Goal: Transaction & Acquisition: Purchase product/service

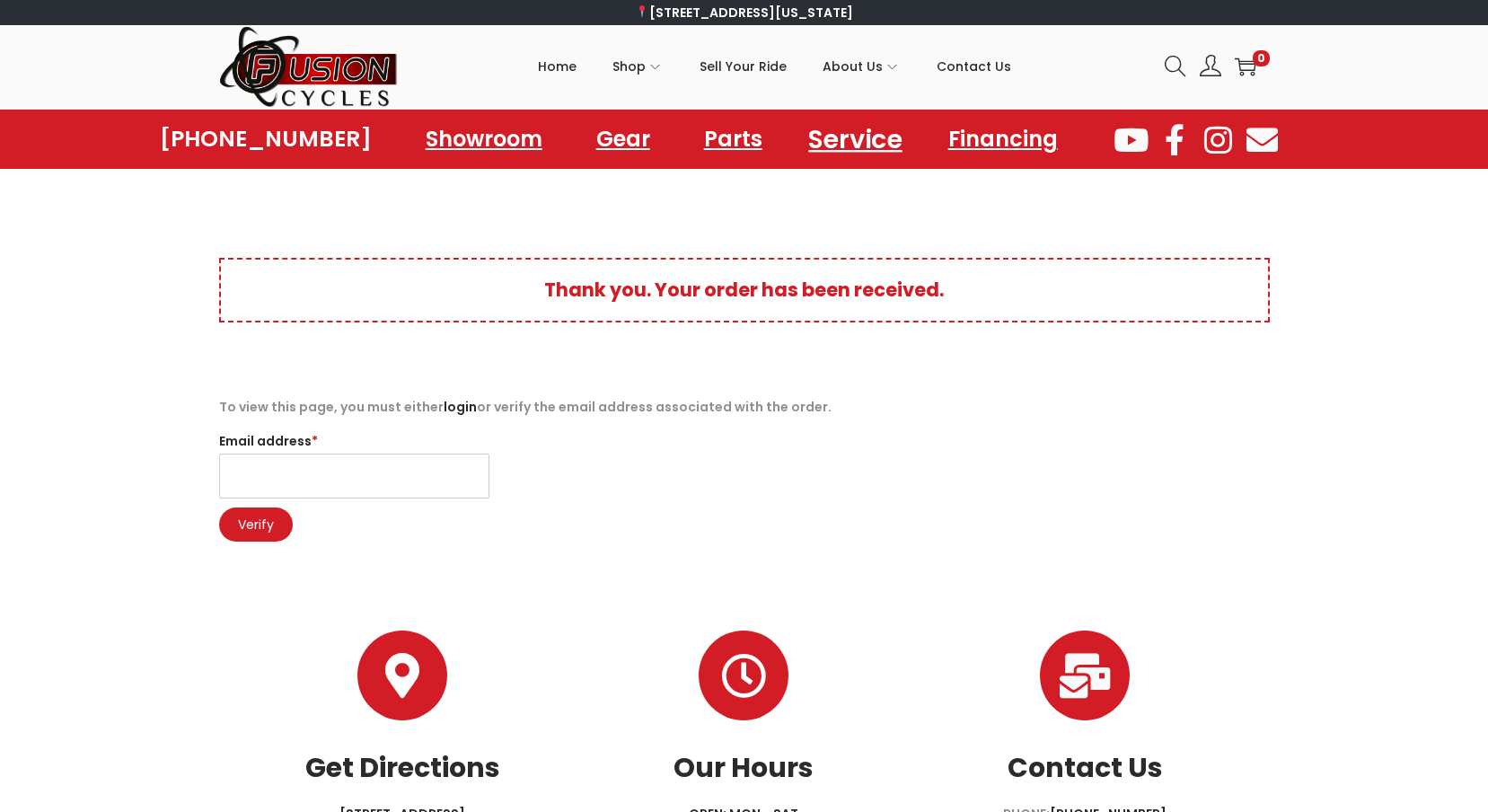
click at [869, 139] on link "Service" at bounding box center [855, 138] width 136 height 49
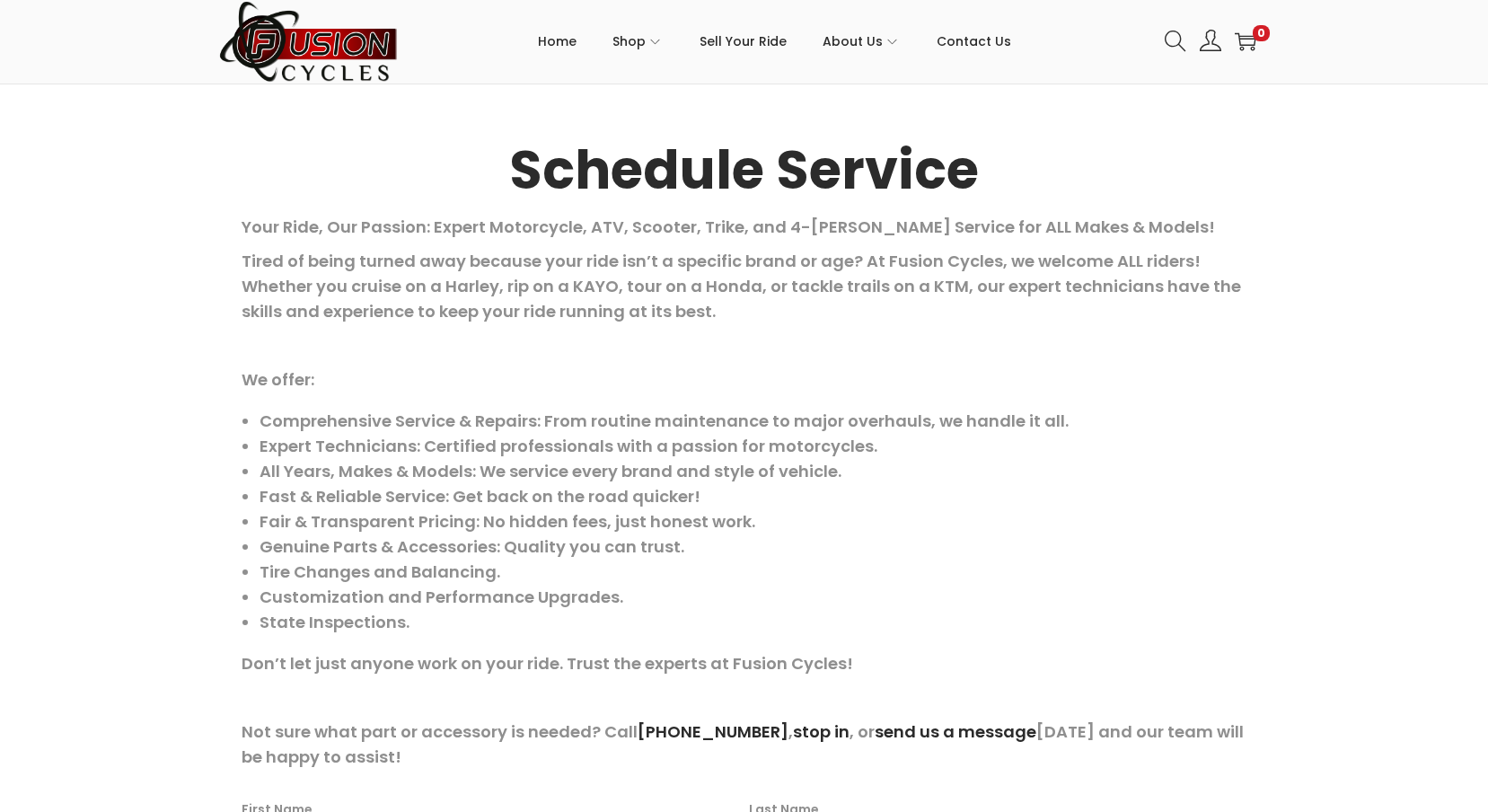
scroll to position [180, 0]
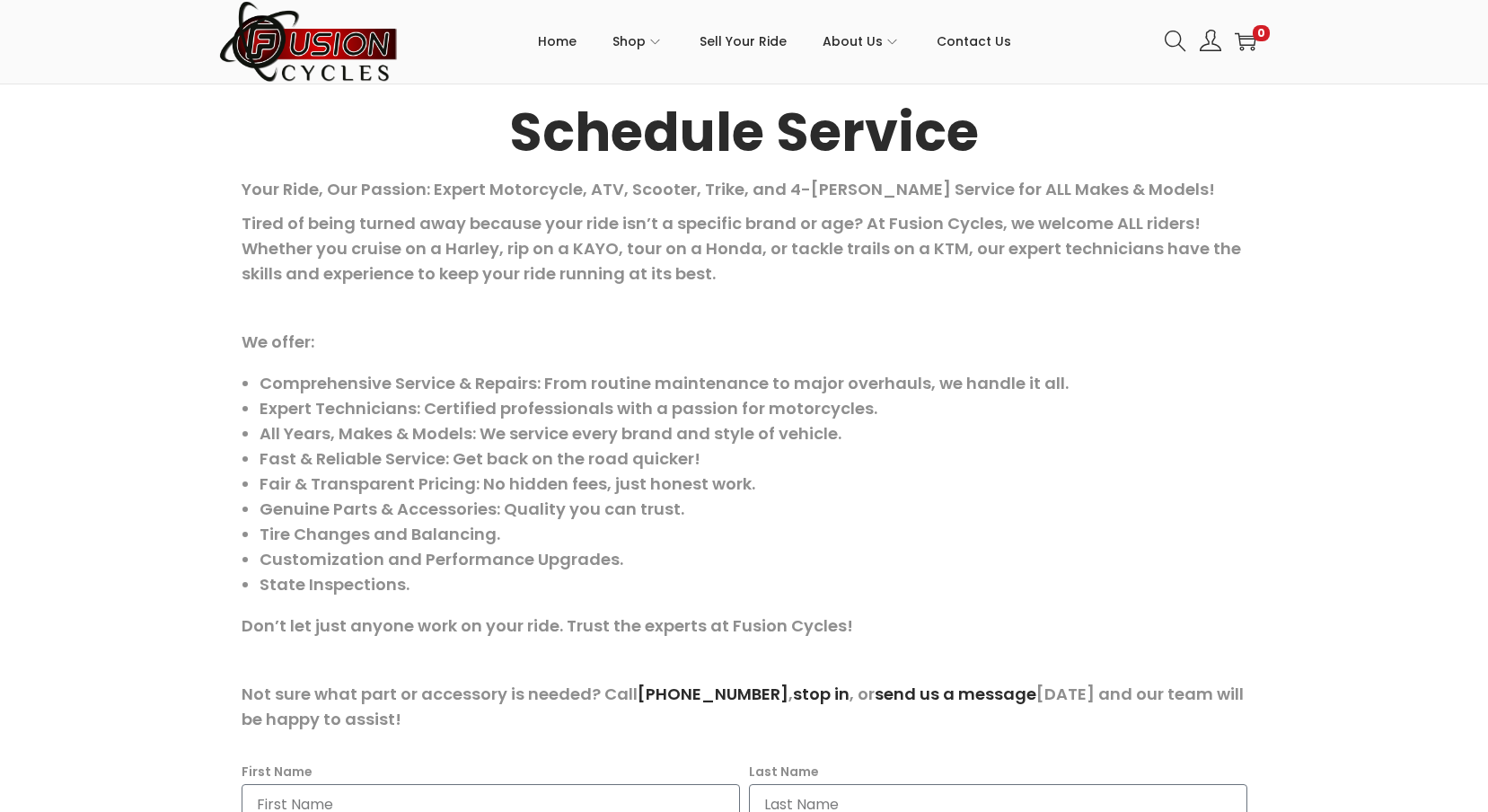
drag, startPoint x: 781, startPoint y: 234, endPoint x: 763, endPoint y: 246, distance: 21.6
drag, startPoint x: 763, startPoint y: 246, endPoint x: 647, endPoint y: 249, distance: 116.0
click at [651, 249] on p "Tired of being turned away because your ride isn’t a specific brand or age? At …" at bounding box center [744, 248] width 1006 height 75
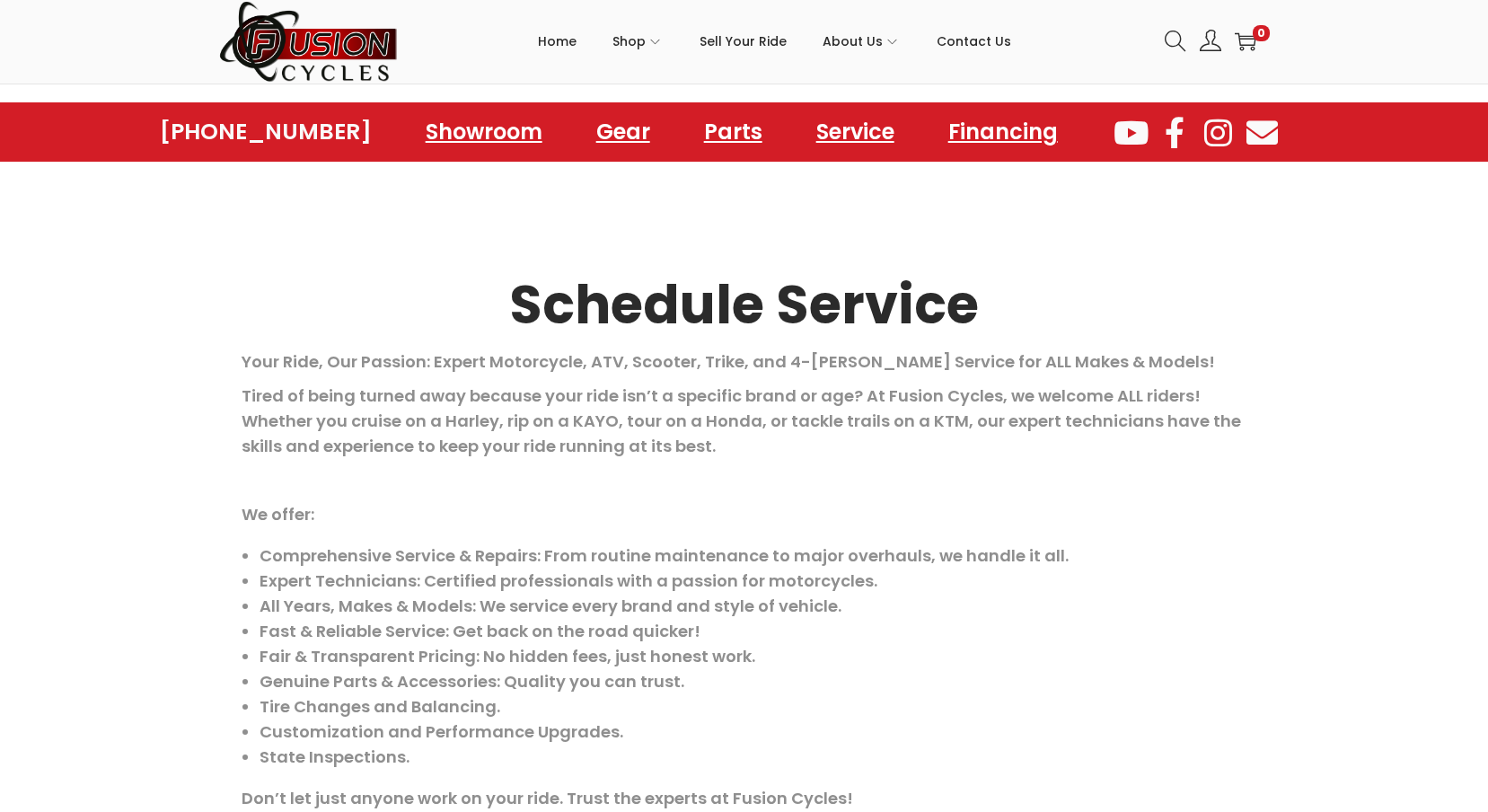
scroll to position [0, 0]
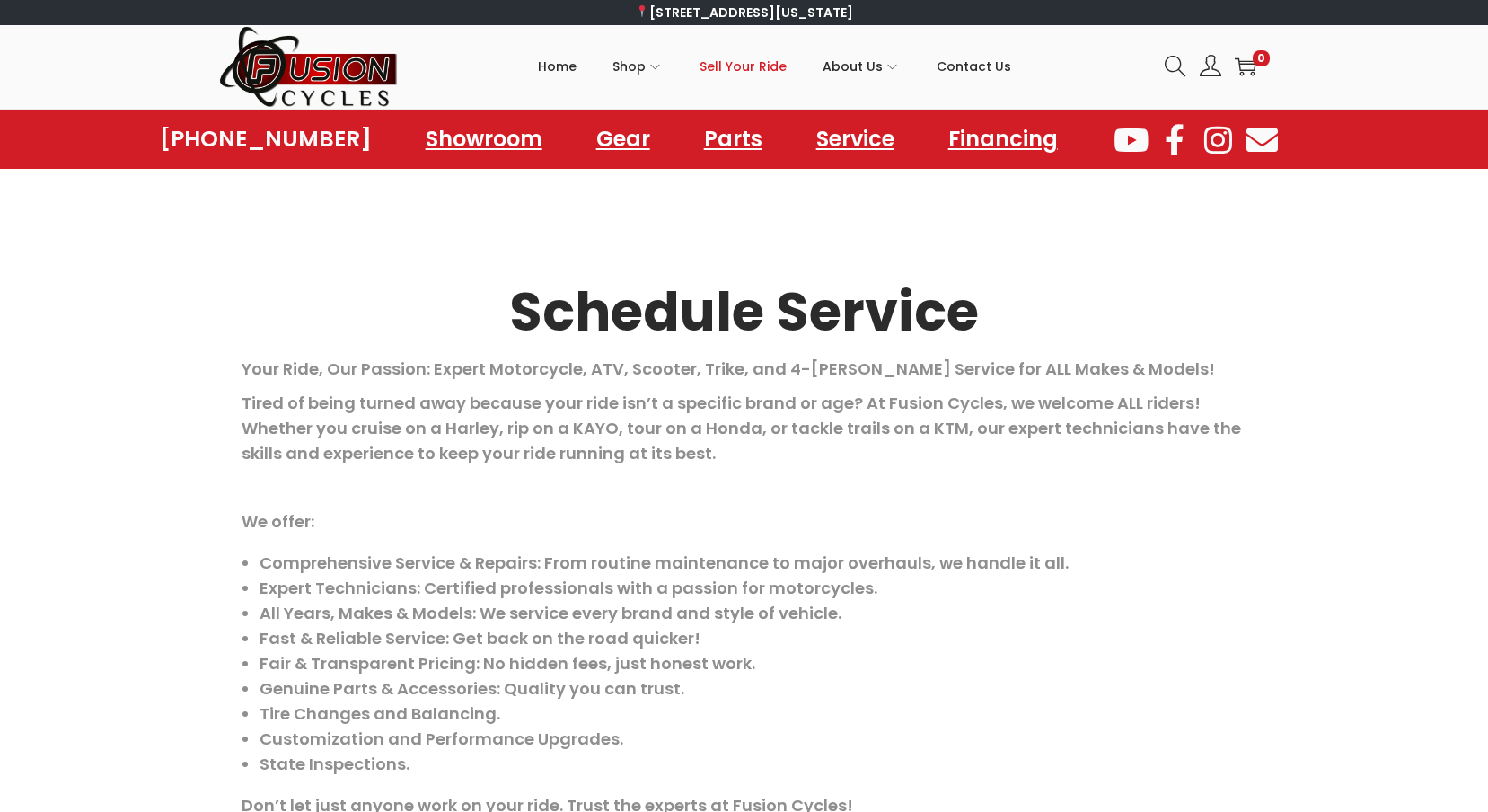
click at [751, 67] on span "Sell Your Ride" at bounding box center [744, 67] width 87 height 44
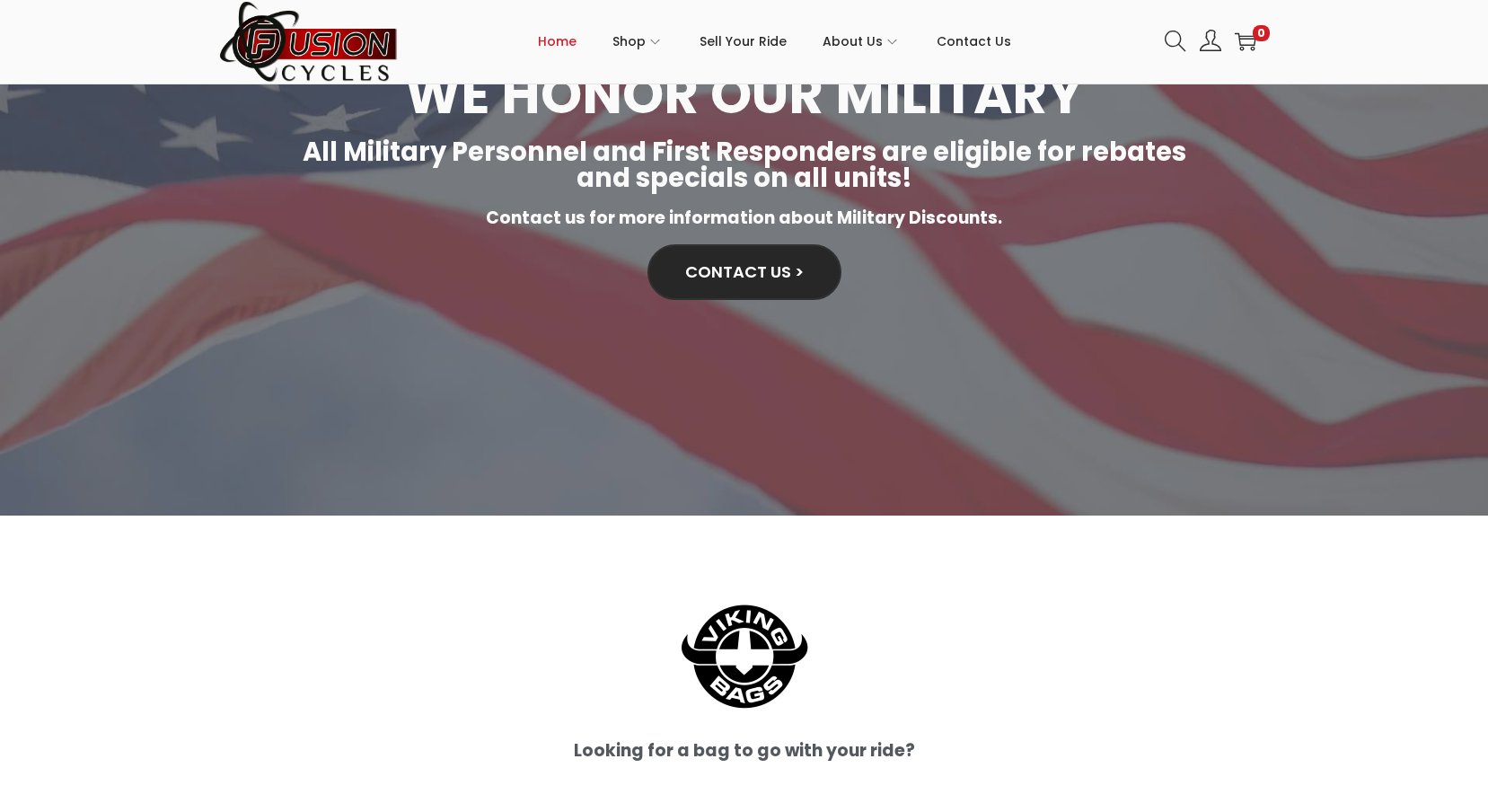
scroll to position [4616, 0]
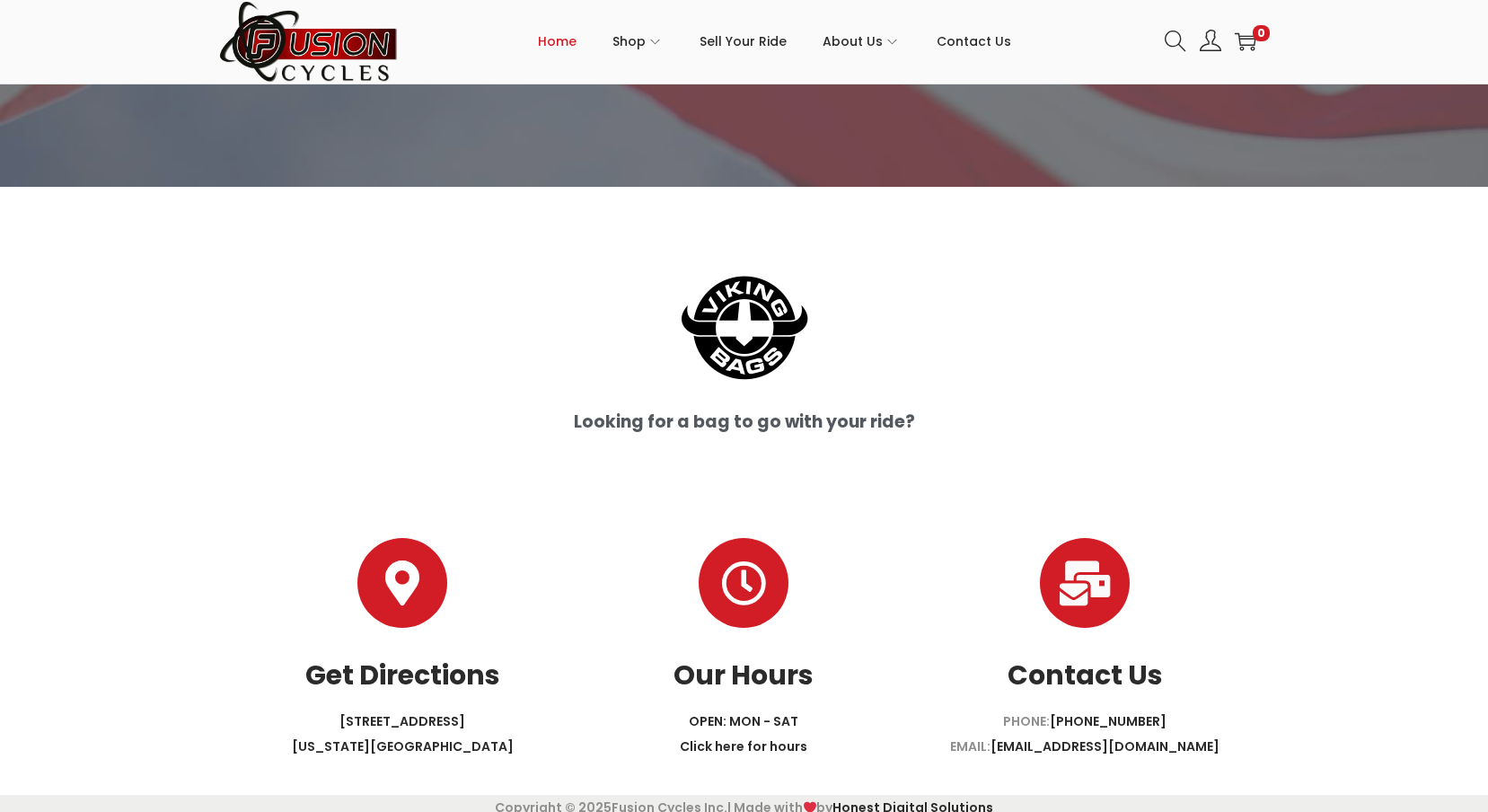
drag, startPoint x: 515, startPoint y: 356, endPoint x: 485, endPoint y: 345, distance: 32.0
drag, startPoint x: 485, startPoint y: 345, endPoint x: 380, endPoint y: 295, distance: 116.3
click at [380, 295] on div at bounding box center [744, 327] width 1006 height 134
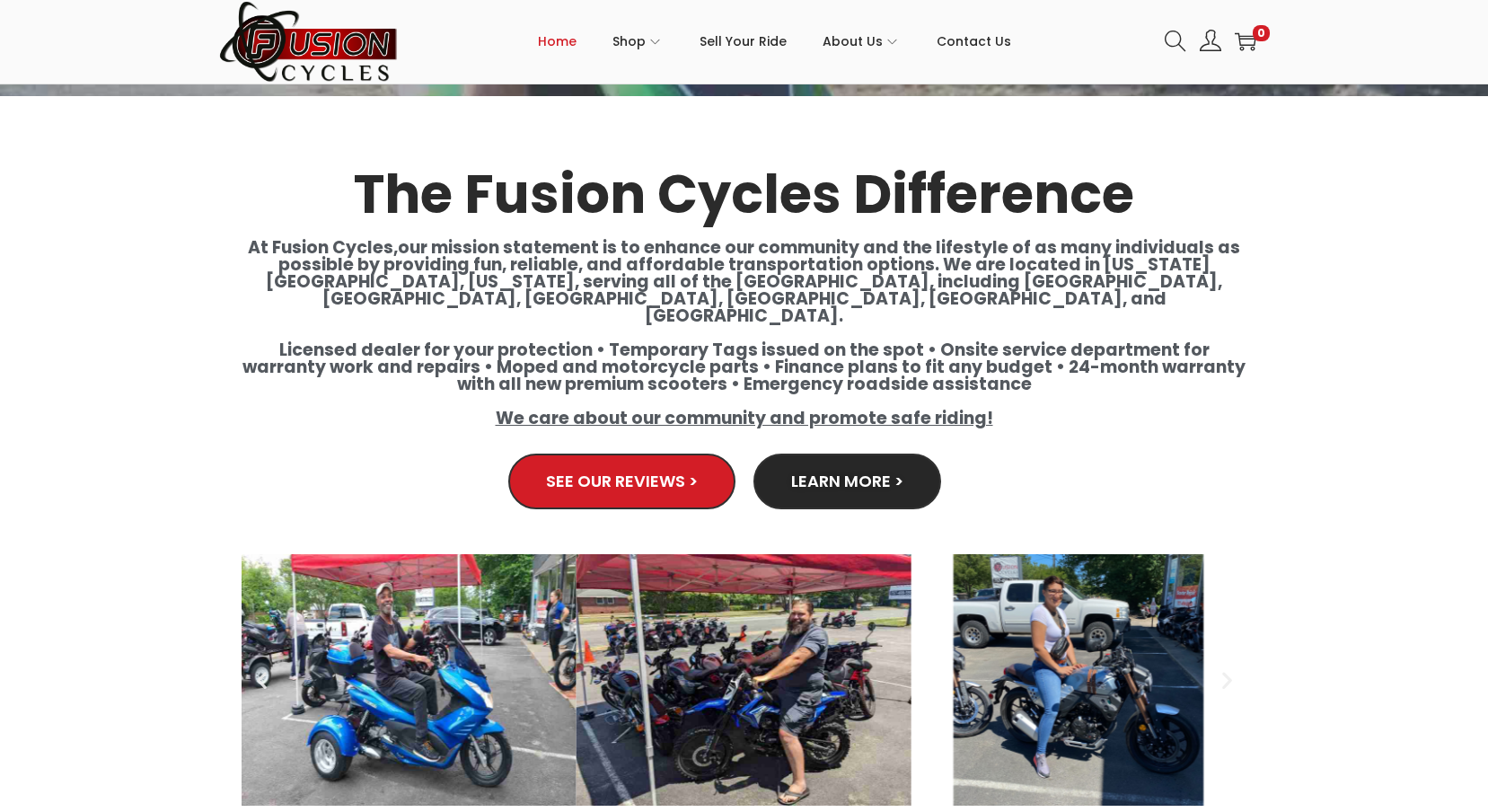
scroll to position [3179, 0]
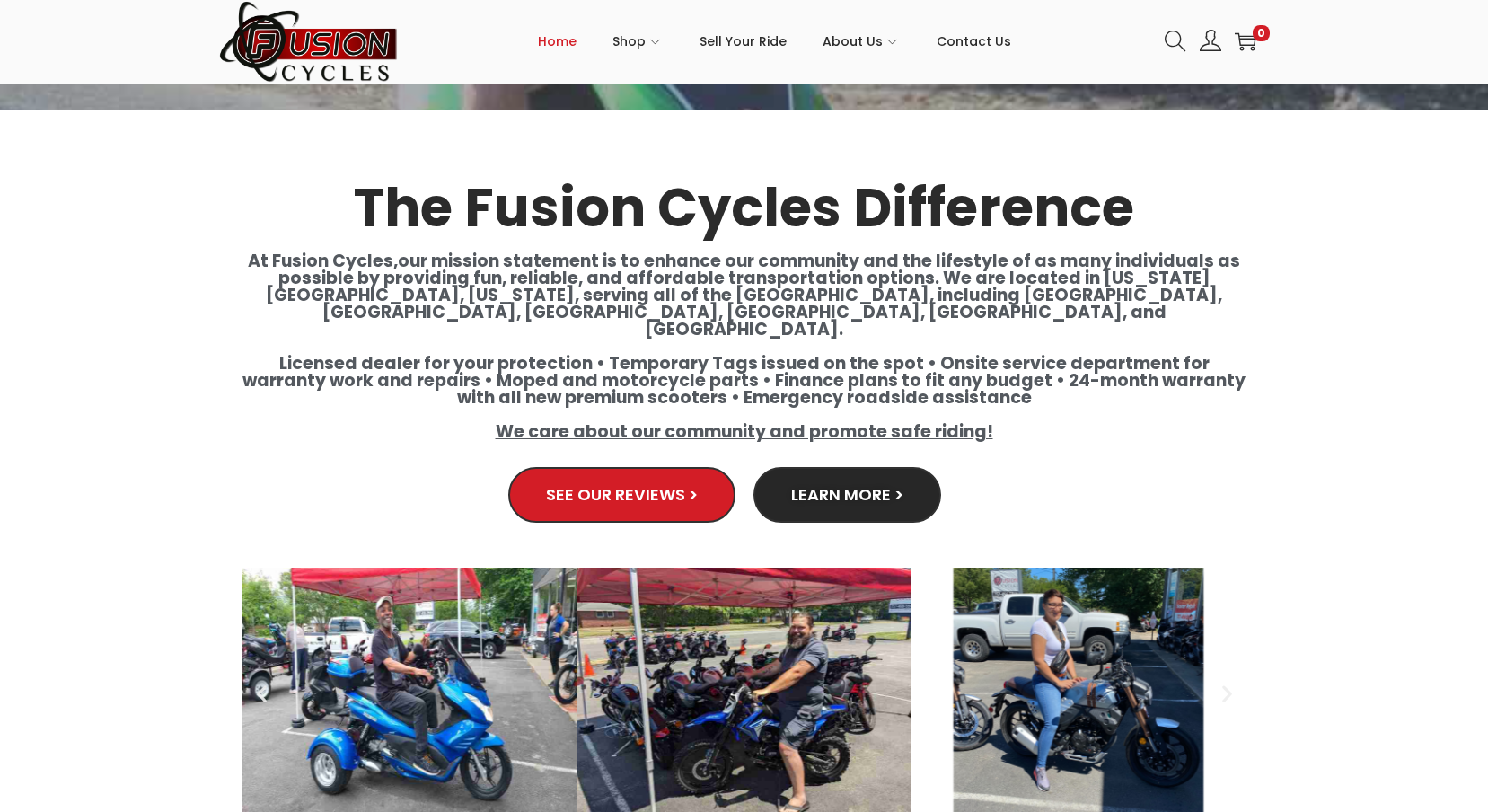
drag, startPoint x: 851, startPoint y: 208, endPoint x: 774, endPoint y: 244, distance: 85.0
drag, startPoint x: 774, startPoint y: 244, endPoint x: 627, endPoint y: 226, distance: 148.1
click at [627, 226] on h3 "The Fusion Cycles Difference" at bounding box center [744, 208] width 1006 height 53
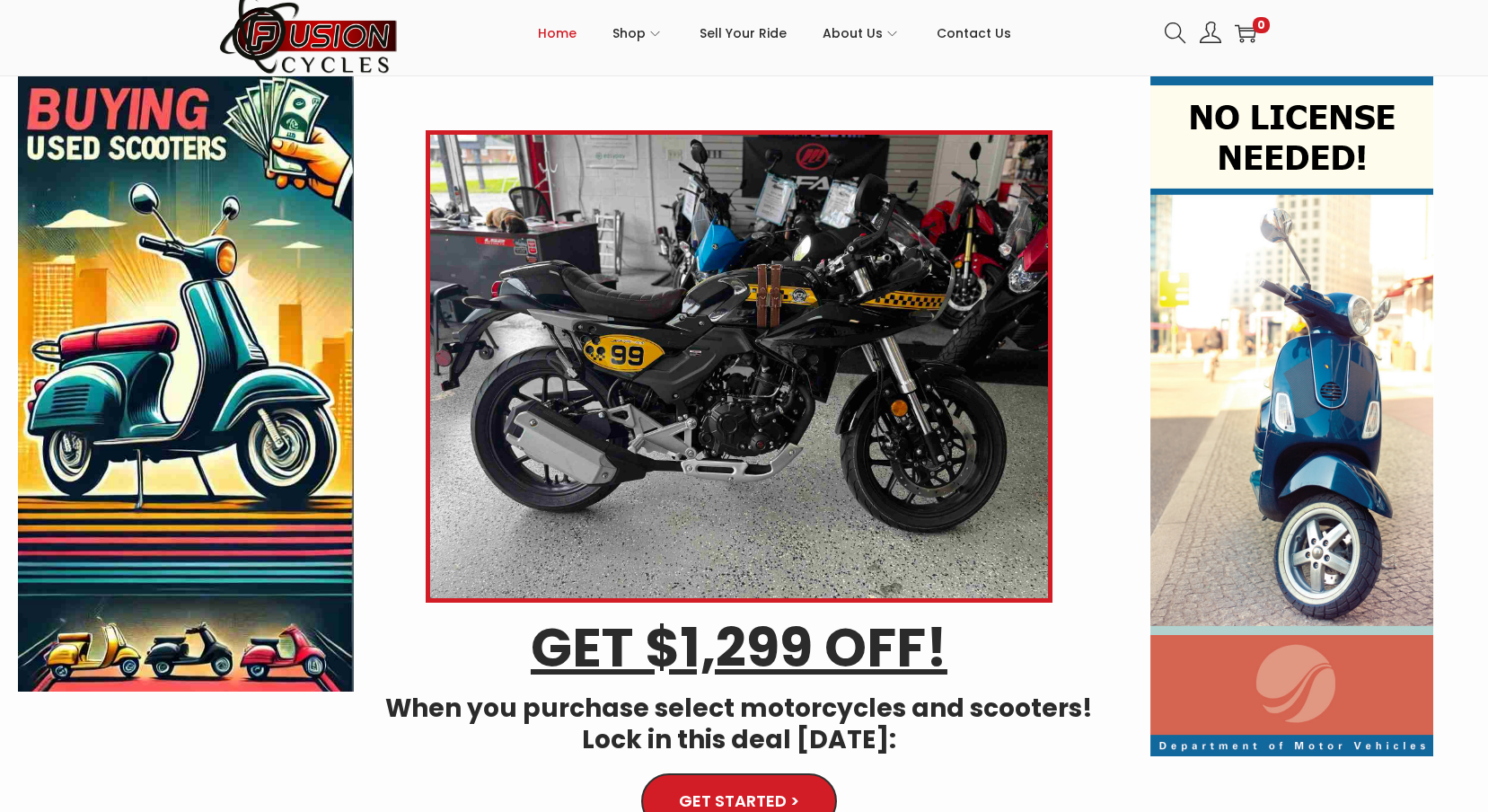
scroll to position [0, 0]
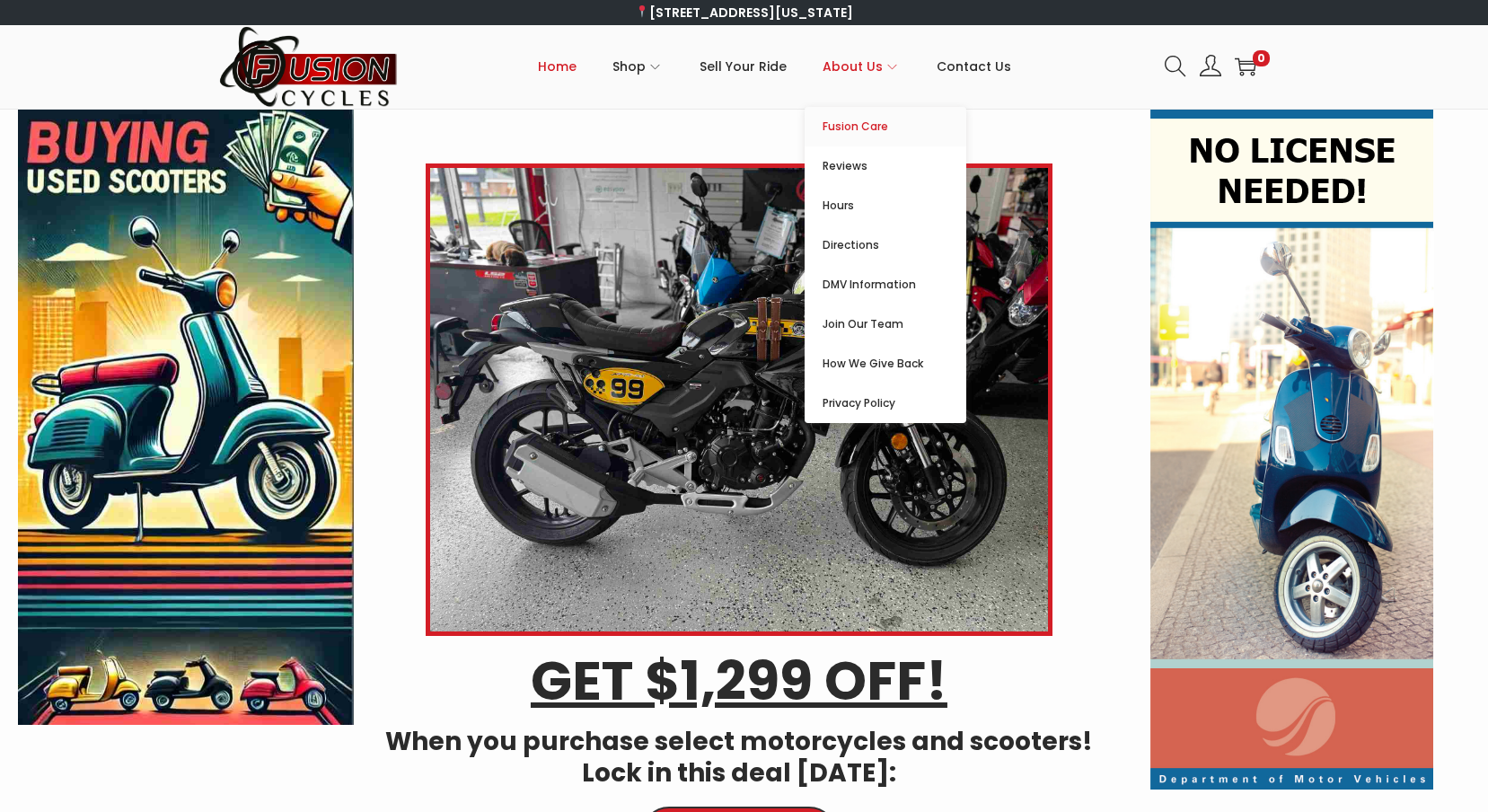
click at [850, 130] on span "Fusion Care" at bounding box center [894, 127] width 144 height 21
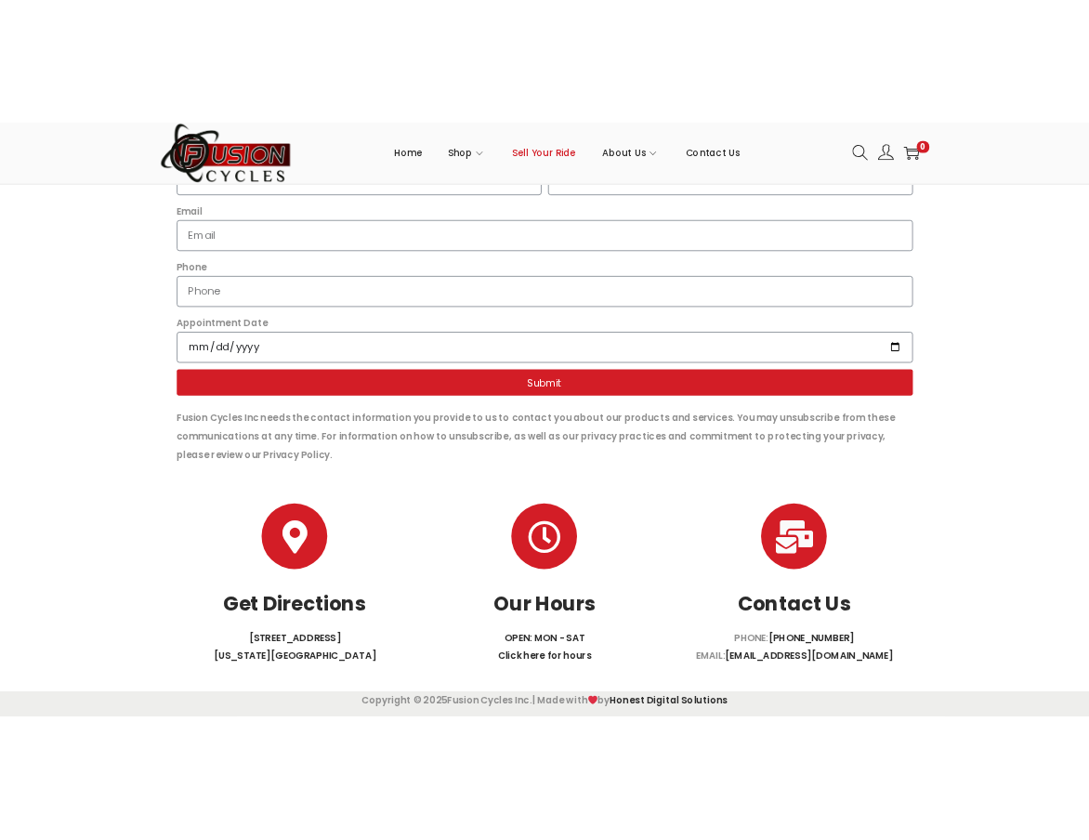
scroll to position [565, 0]
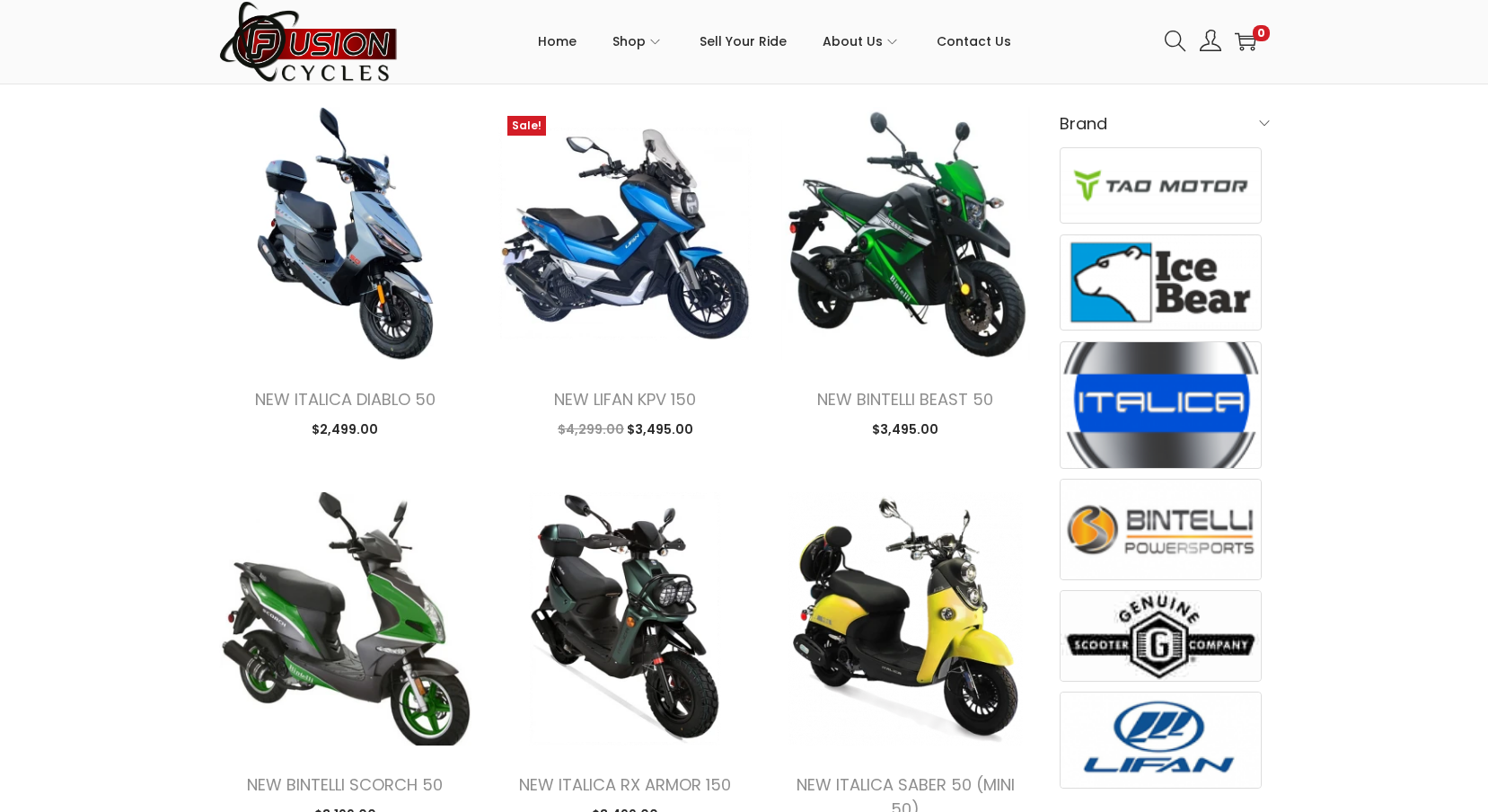
scroll to position [628, 0]
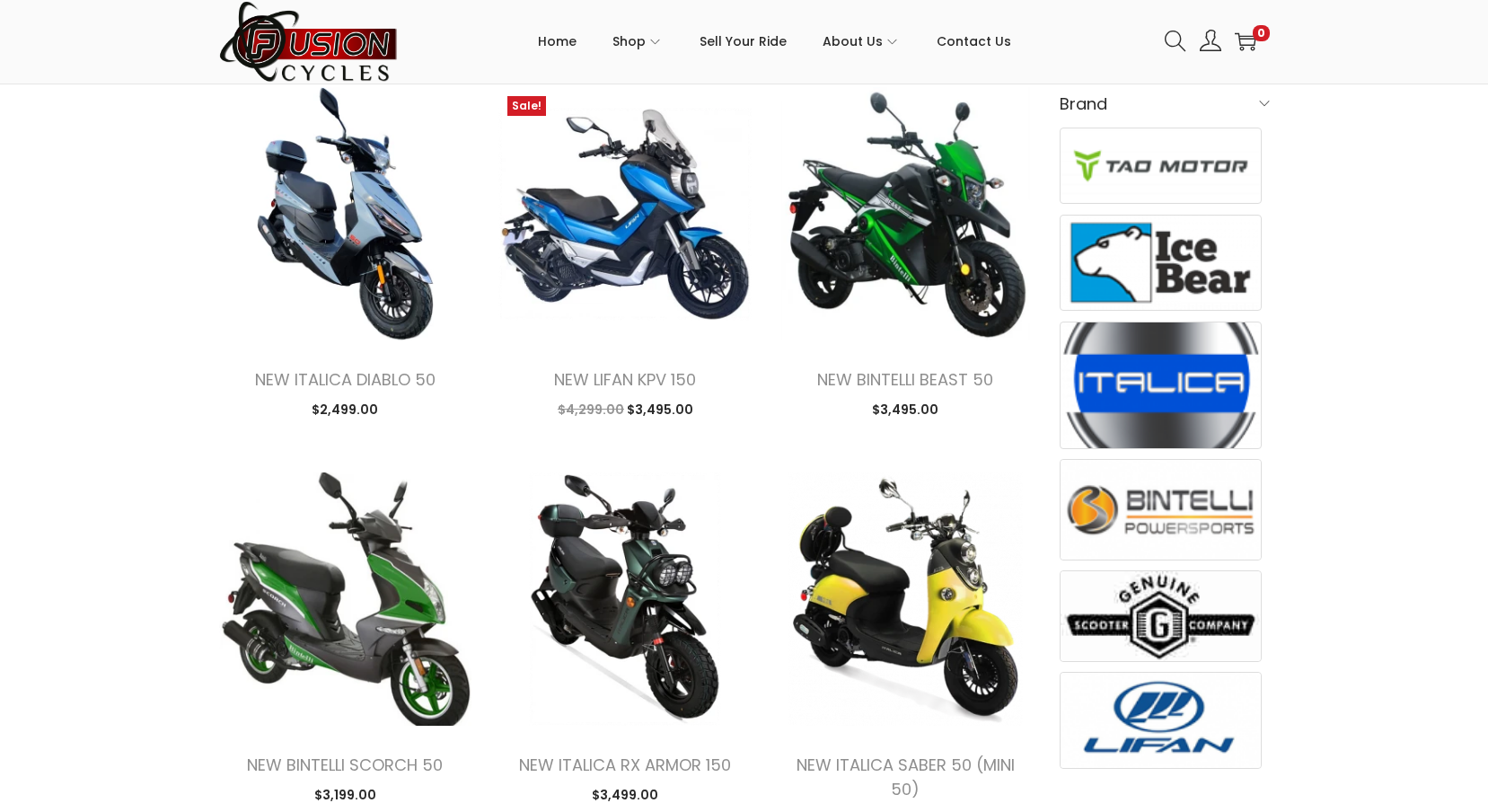
drag, startPoint x: 121, startPoint y: 170, endPoint x: 111, endPoint y: 170, distance: 10.0
drag, startPoint x: 111, startPoint y: 170, endPoint x: 92, endPoint y: 147, distance: 29.8
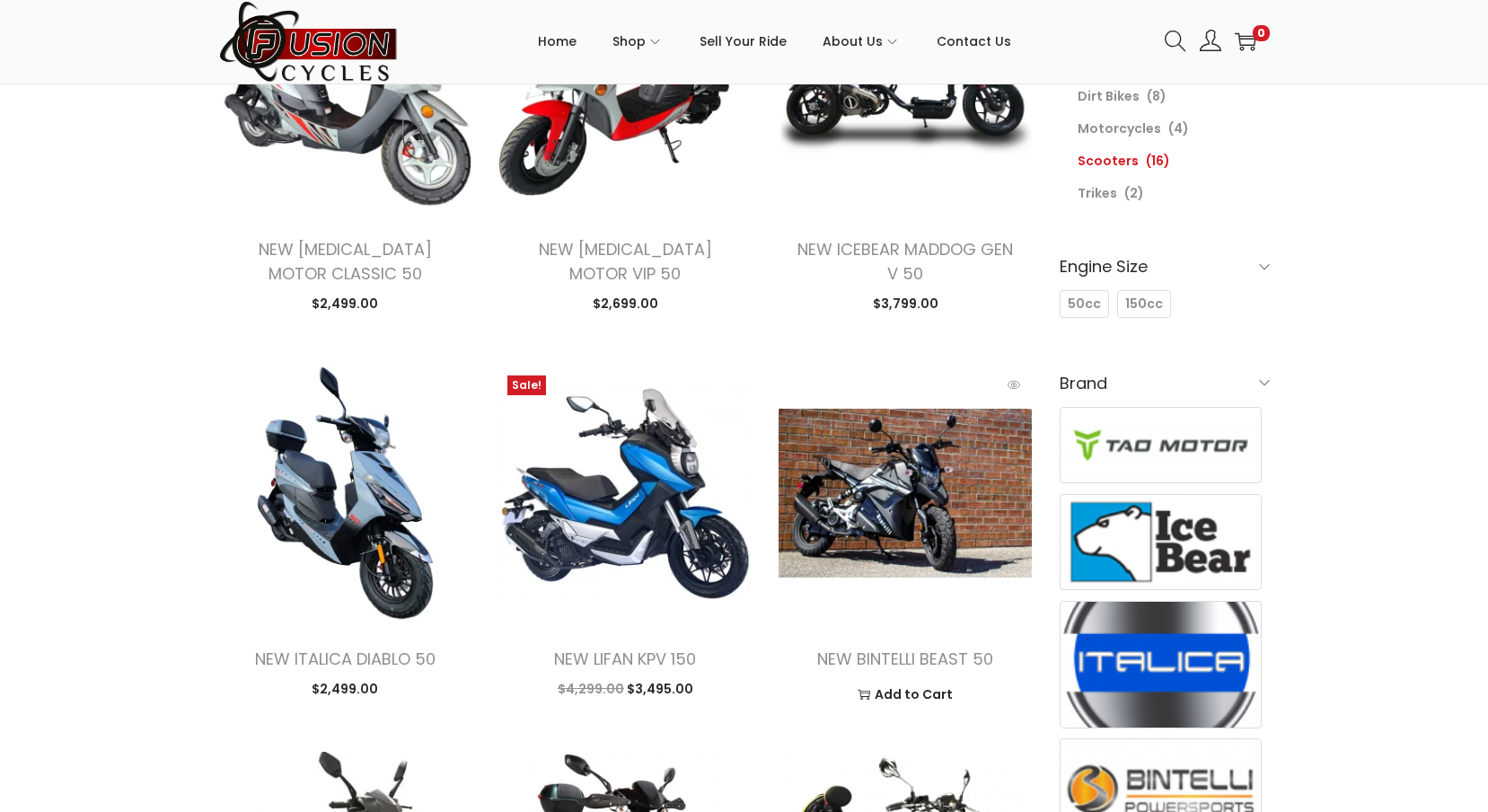
scroll to position [360, 0]
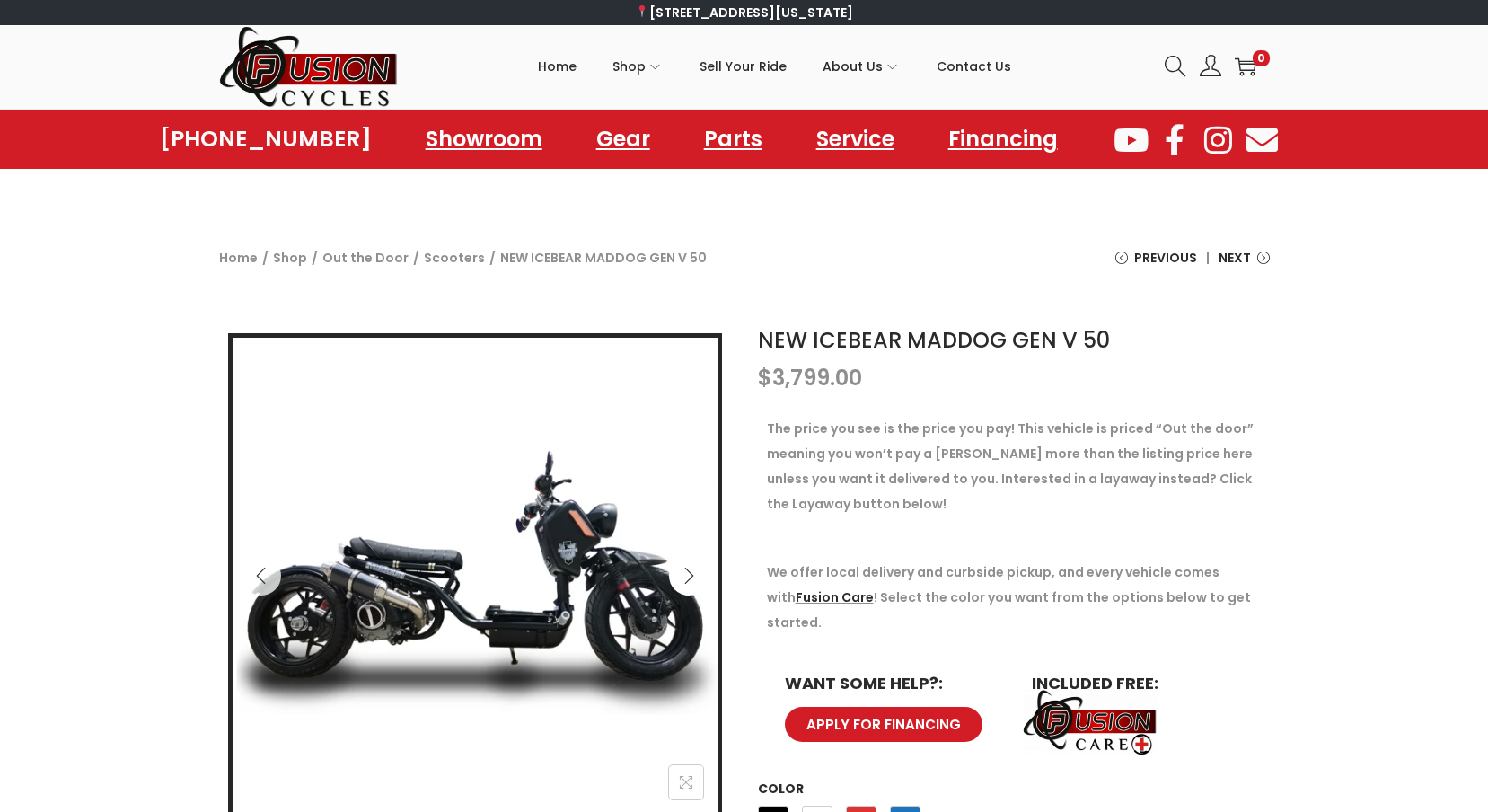
click at [686, 582] on icon "Next" at bounding box center [688, 575] width 18 height 18
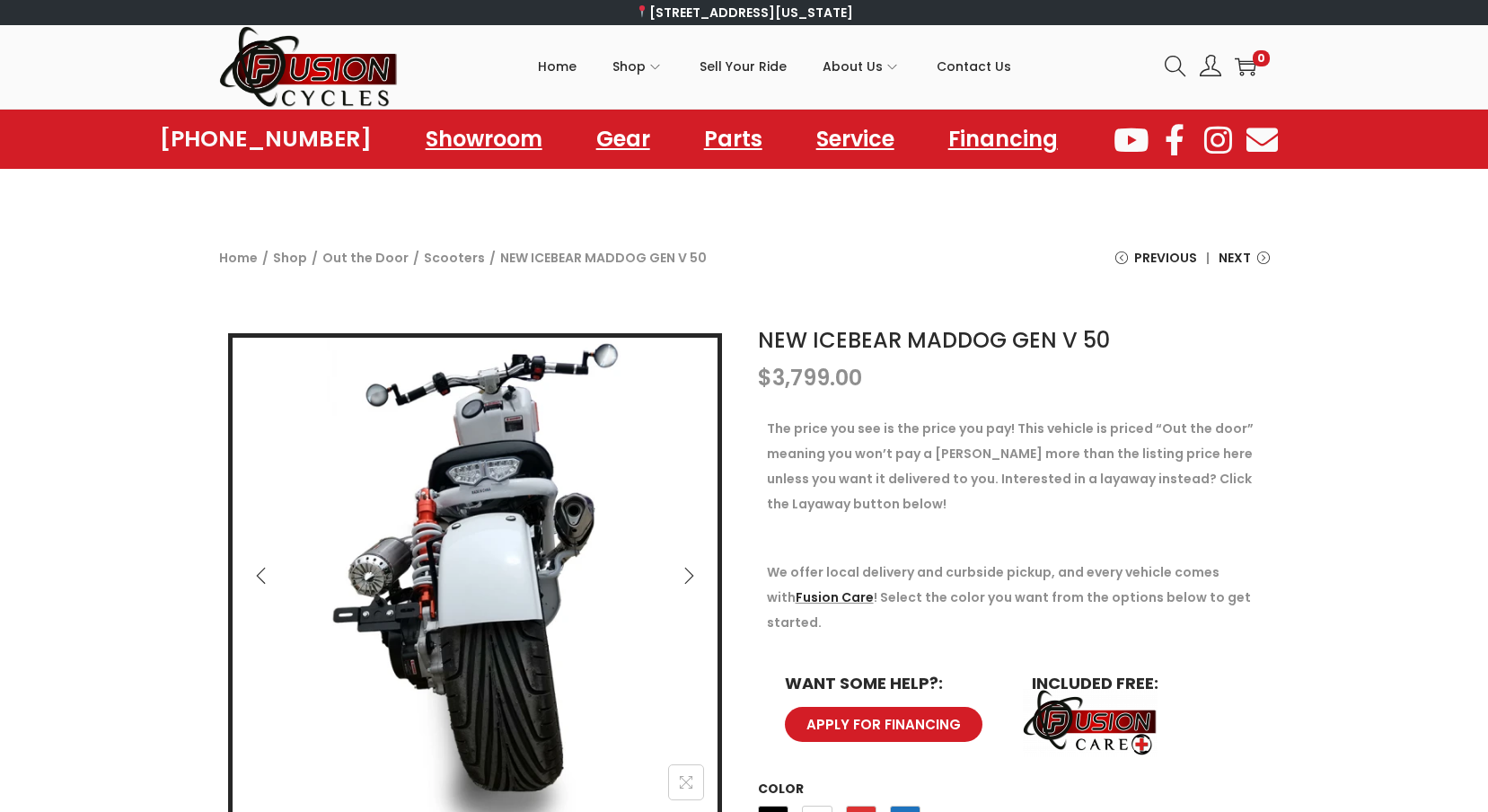
click at [686, 579] on icon "Next" at bounding box center [688, 575] width 18 height 18
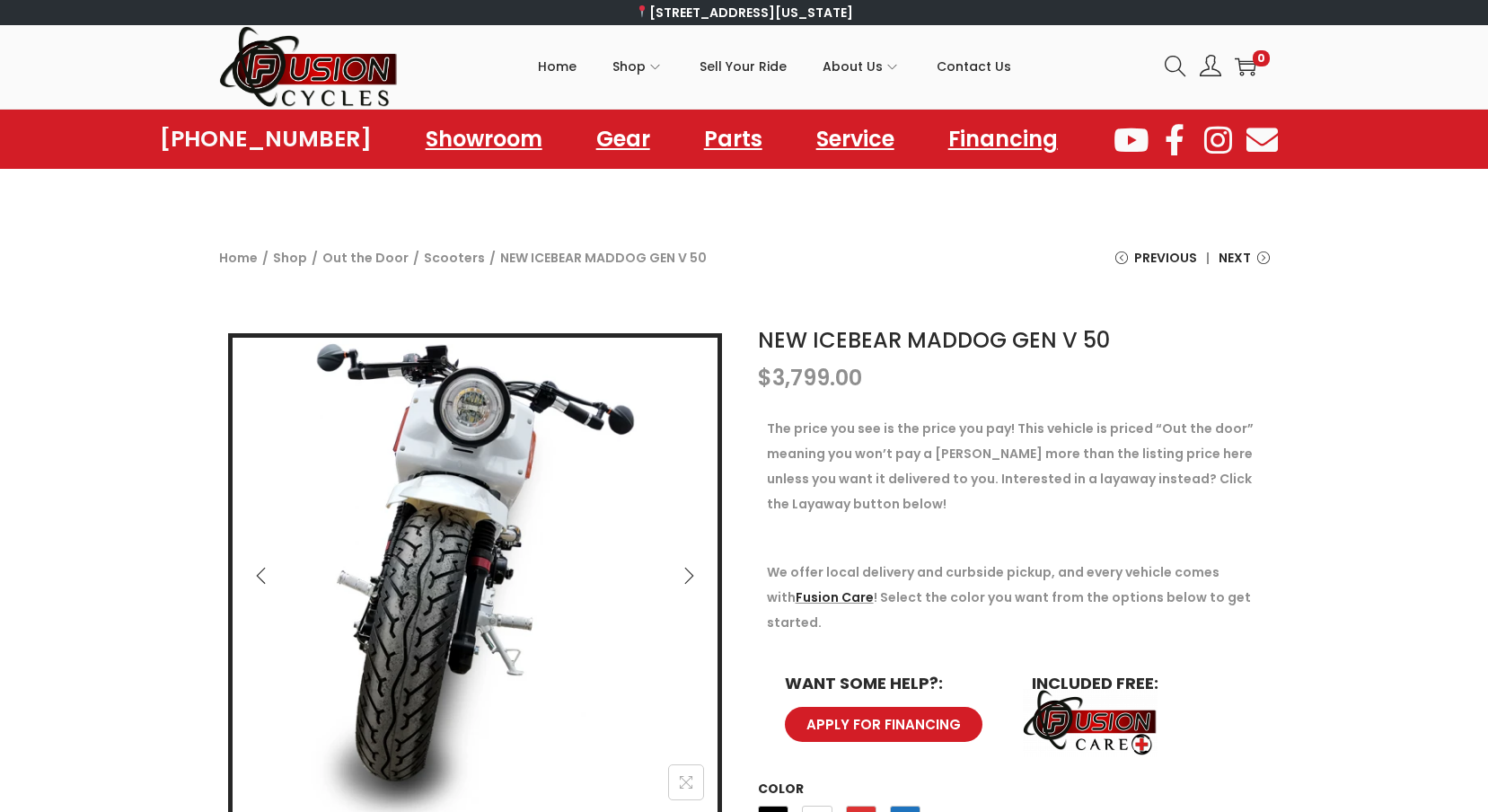
click at [686, 579] on icon "Next" at bounding box center [688, 575] width 18 height 18
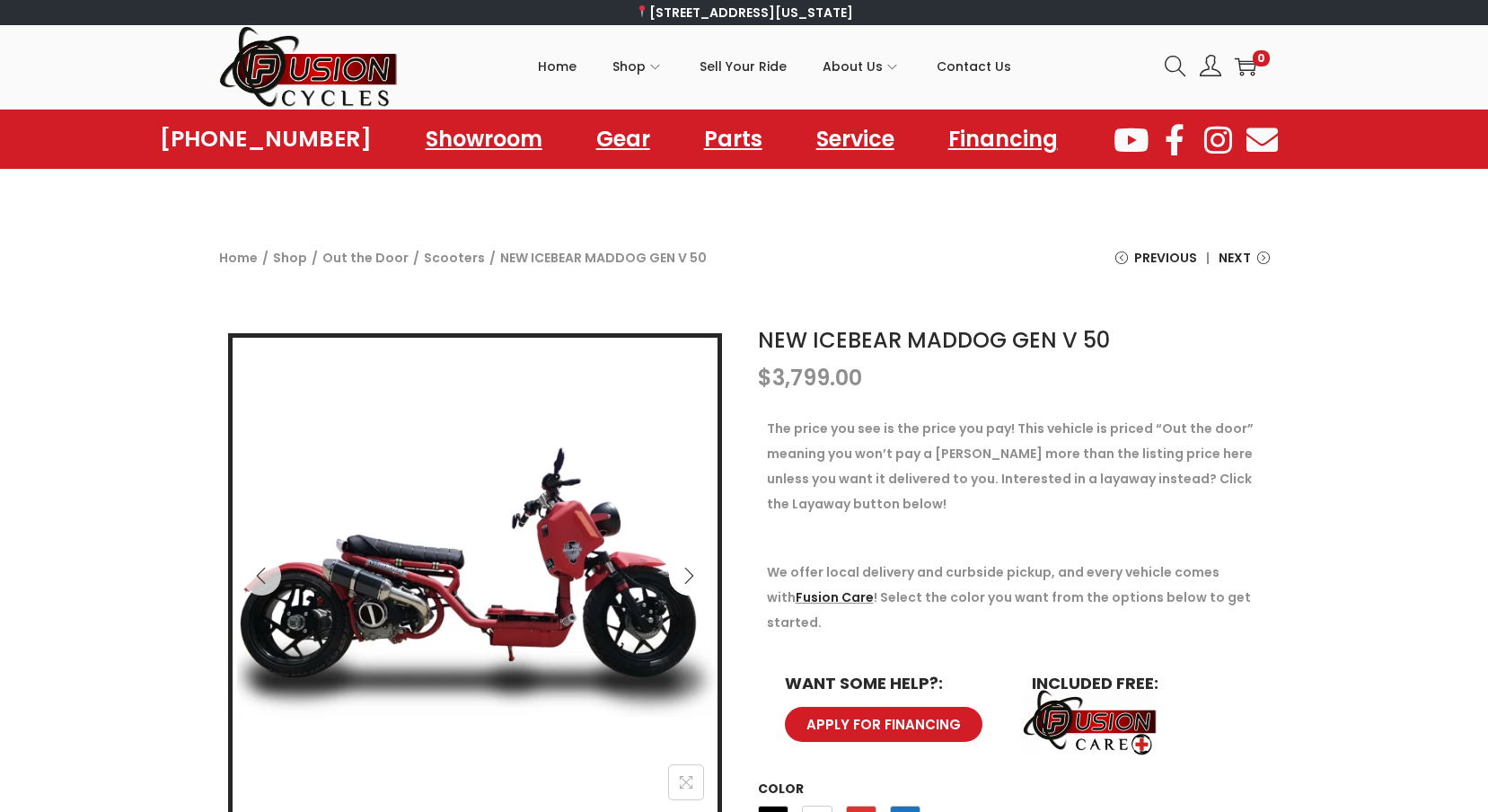
click at [686, 579] on icon "Next" at bounding box center [688, 575] width 18 height 18
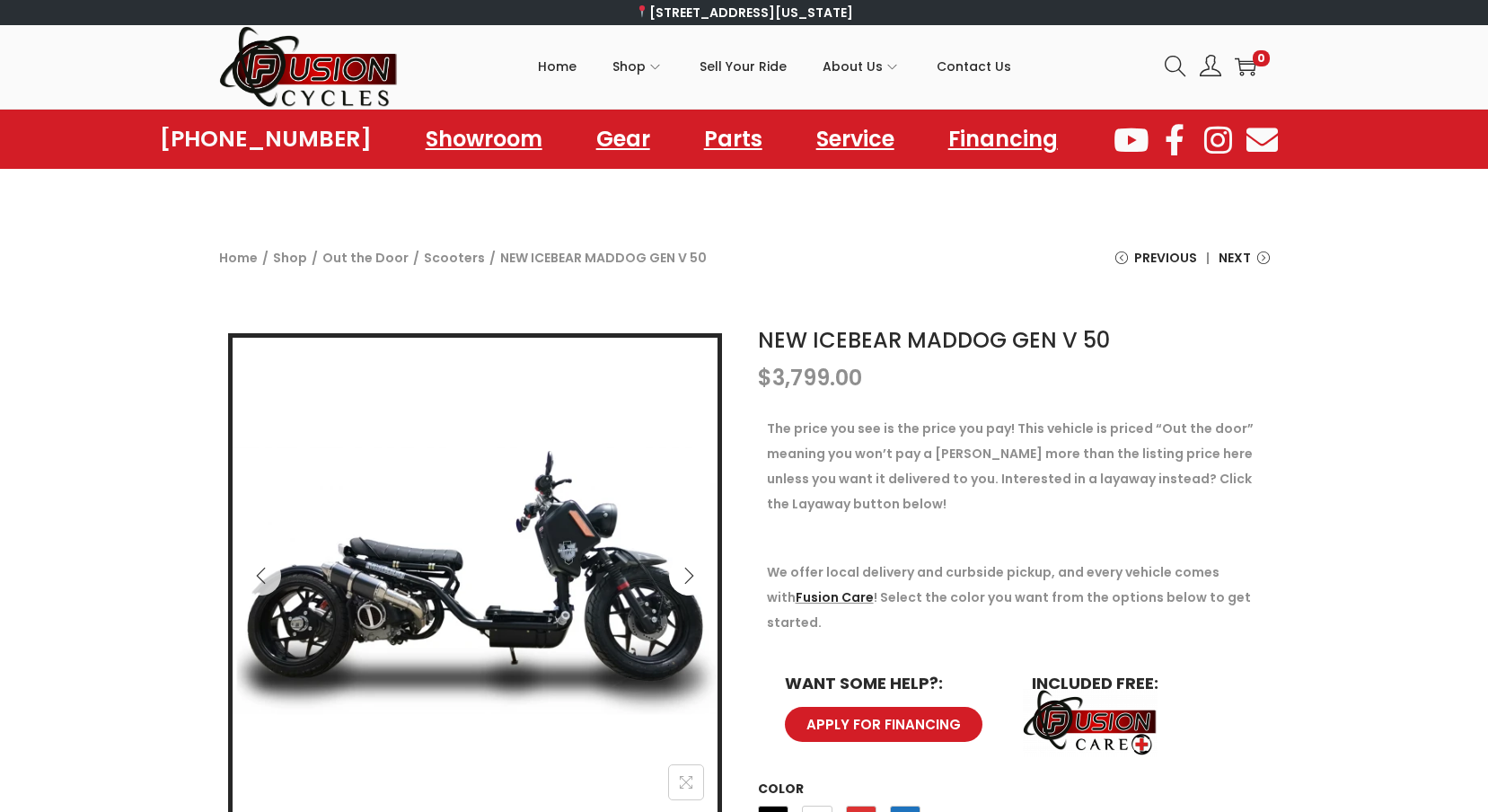
click at [686, 579] on icon "Next" at bounding box center [688, 575] width 18 height 18
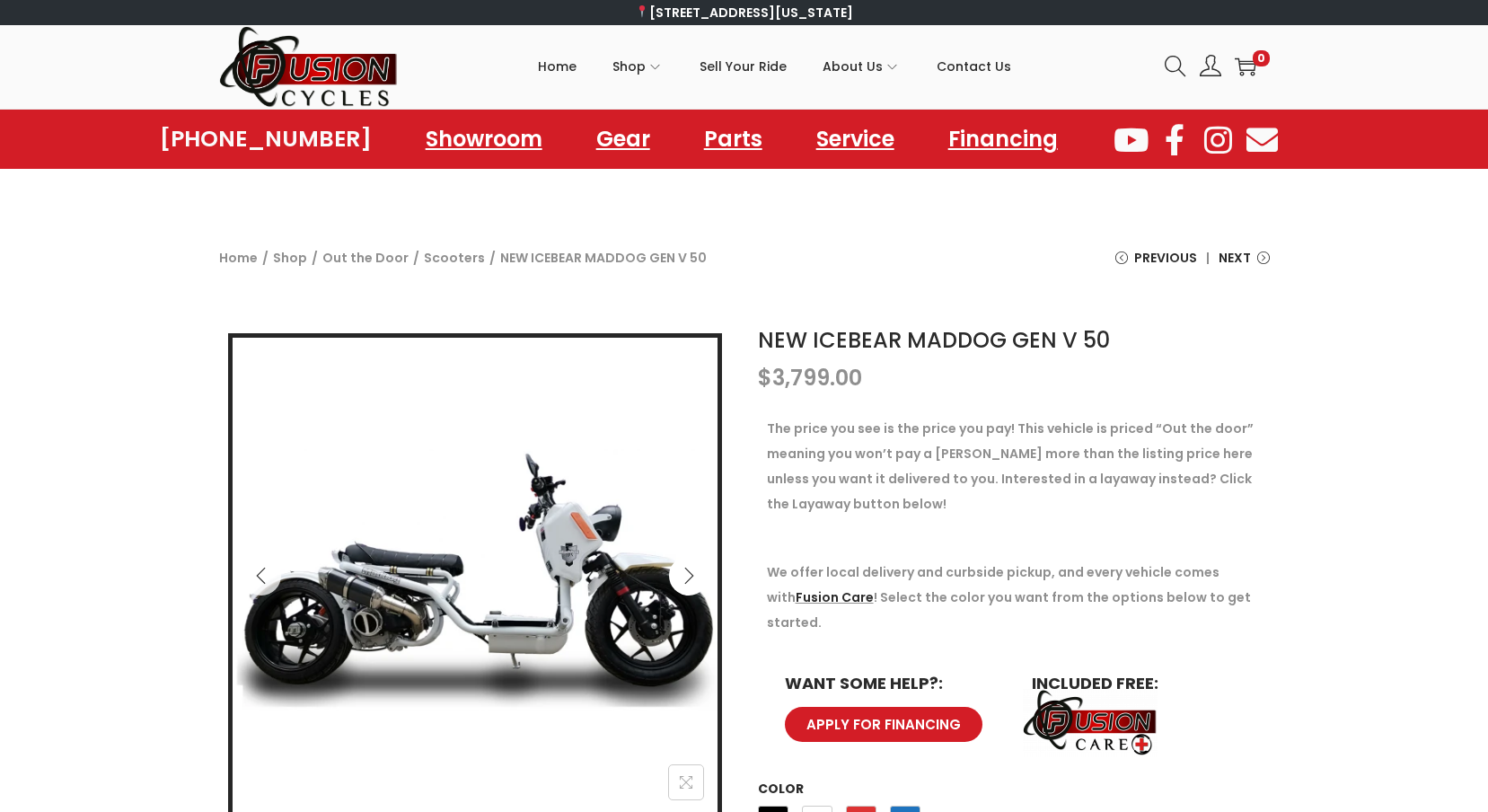
click at [686, 579] on icon "Next" at bounding box center [688, 575] width 18 height 18
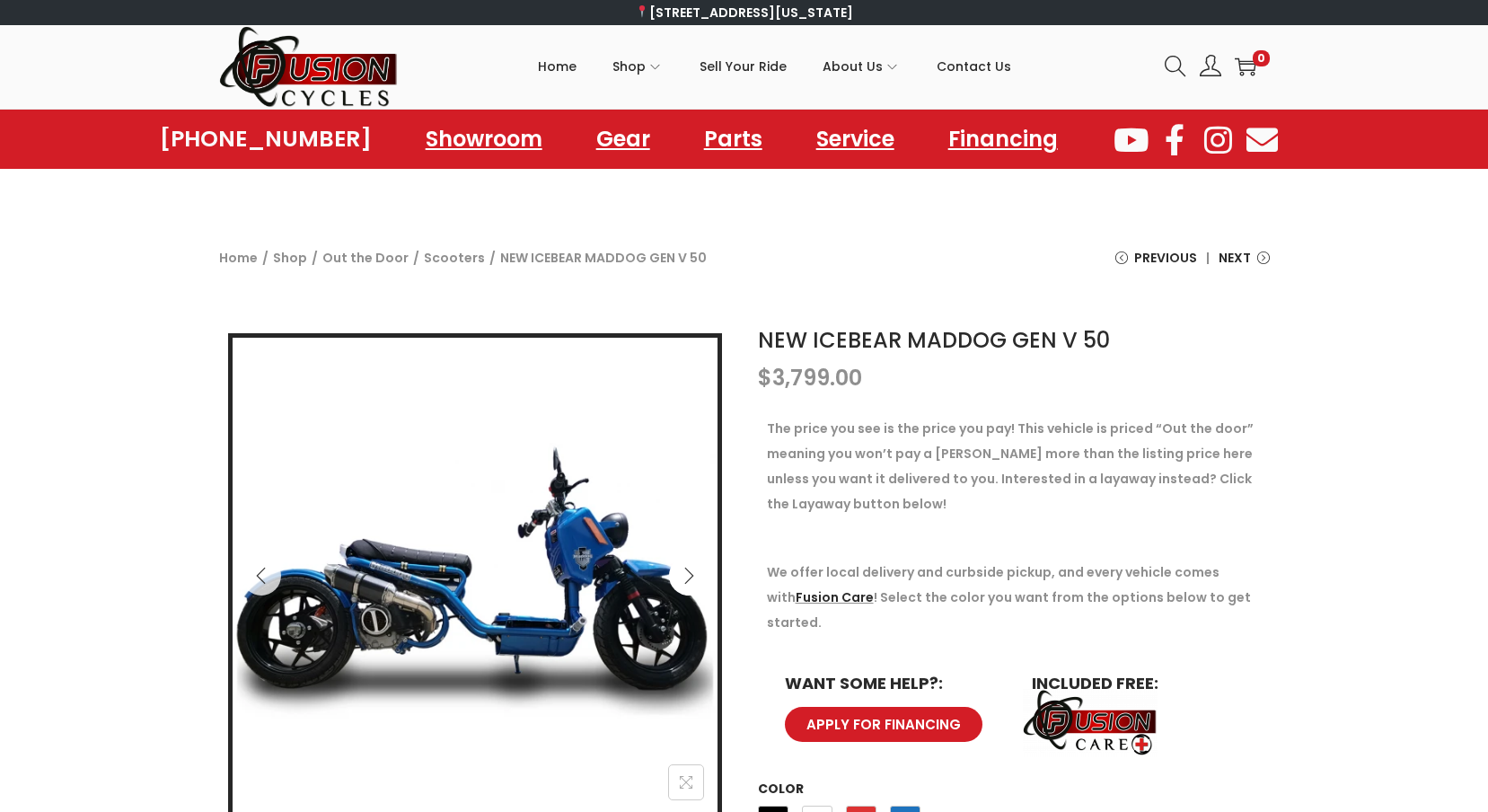
click at [686, 579] on icon "Next" at bounding box center [688, 575] width 18 height 18
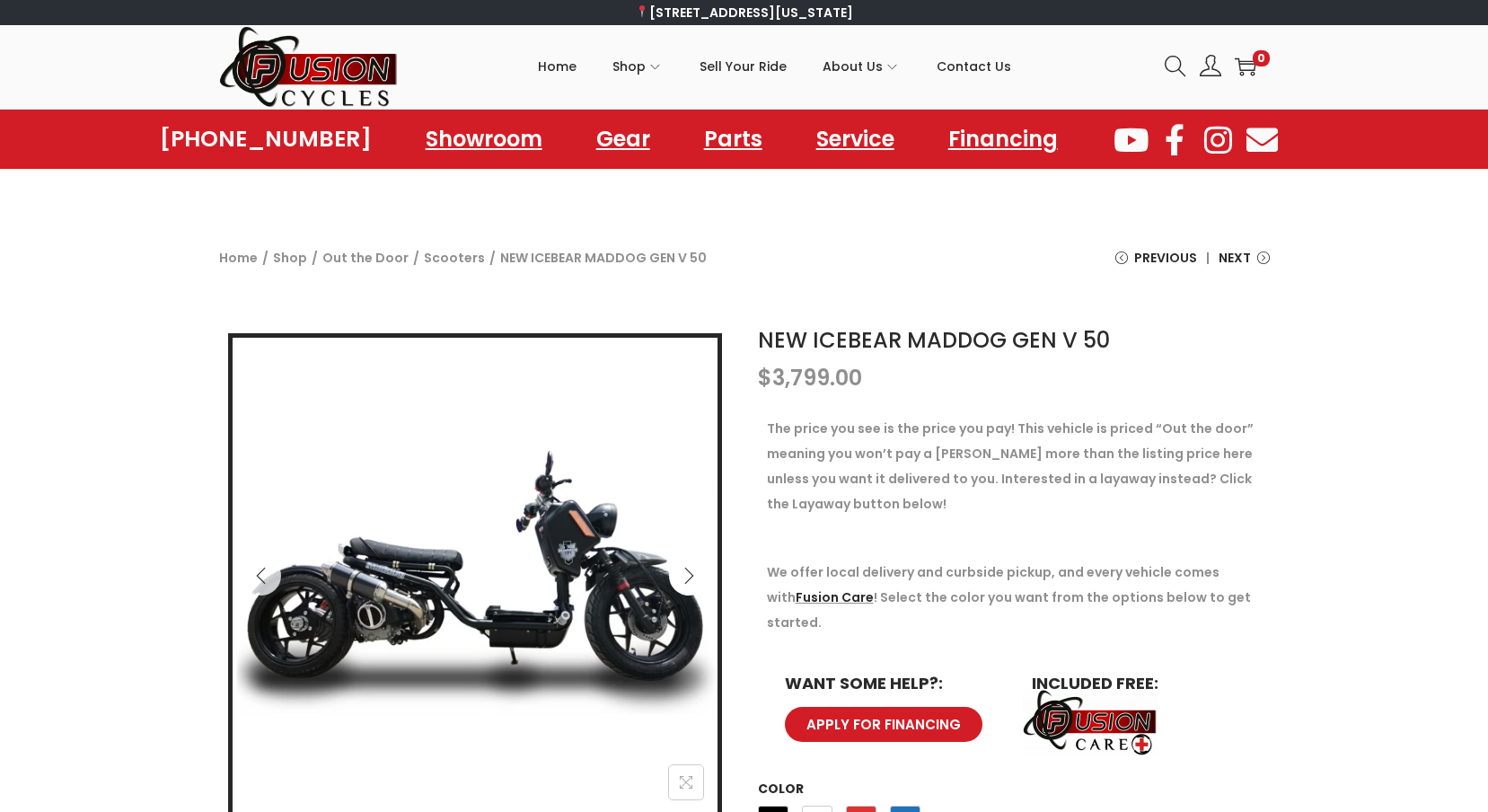
click at [686, 579] on icon "Next" at bounding box center [688, 575] width 18 height 18
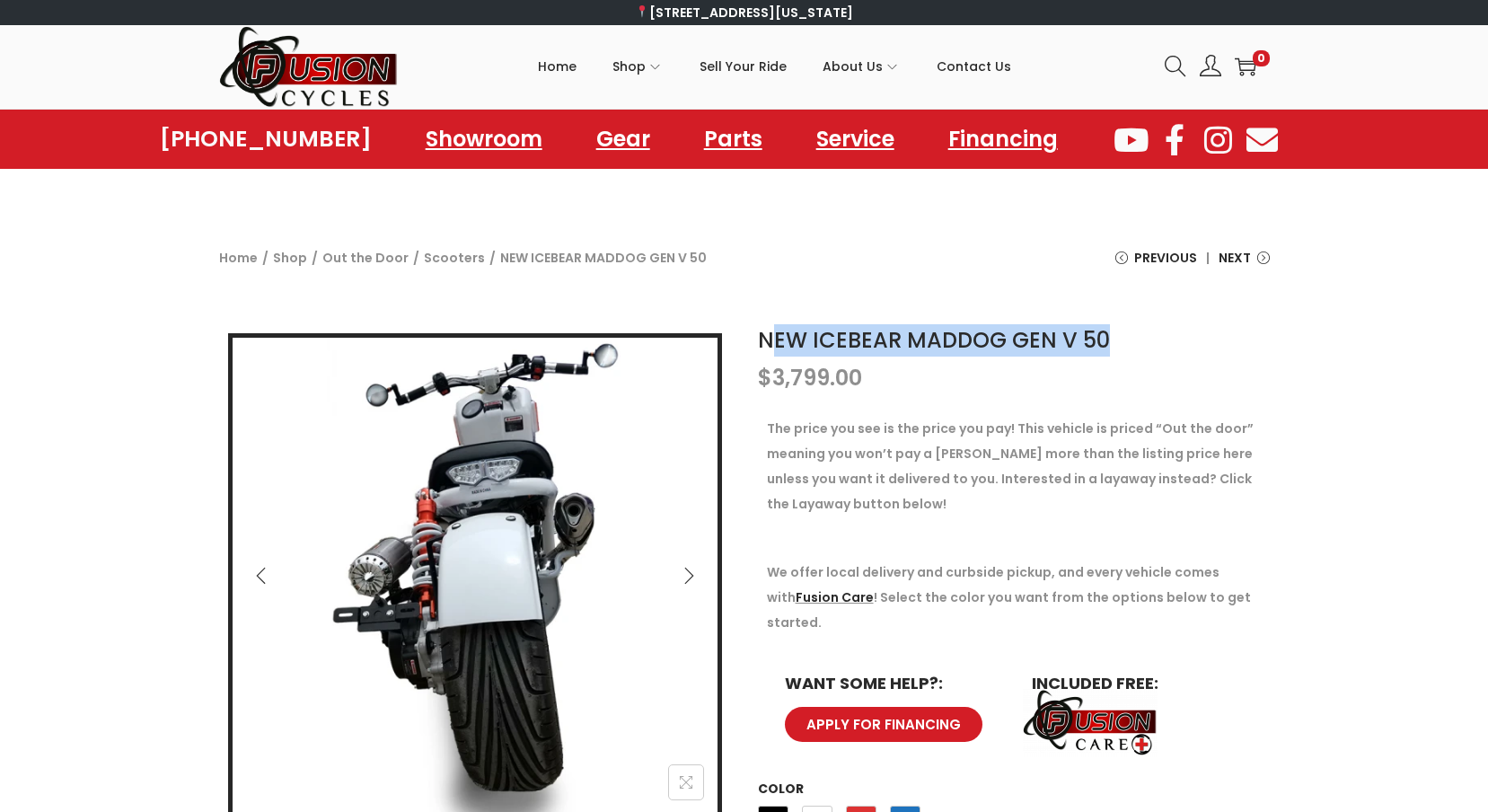
drag, startPoint x: 767, startPoint y: 343, endPoint x: 1115, endPoint y: 317, distance: 349.0
click at [1115, 317] on div "NEW ICEBEAR MADDOG GEN V 50 $ 3,799.00 The price you see is the price you pay! …" at bounding box center [744, 684] width 1488 height 739
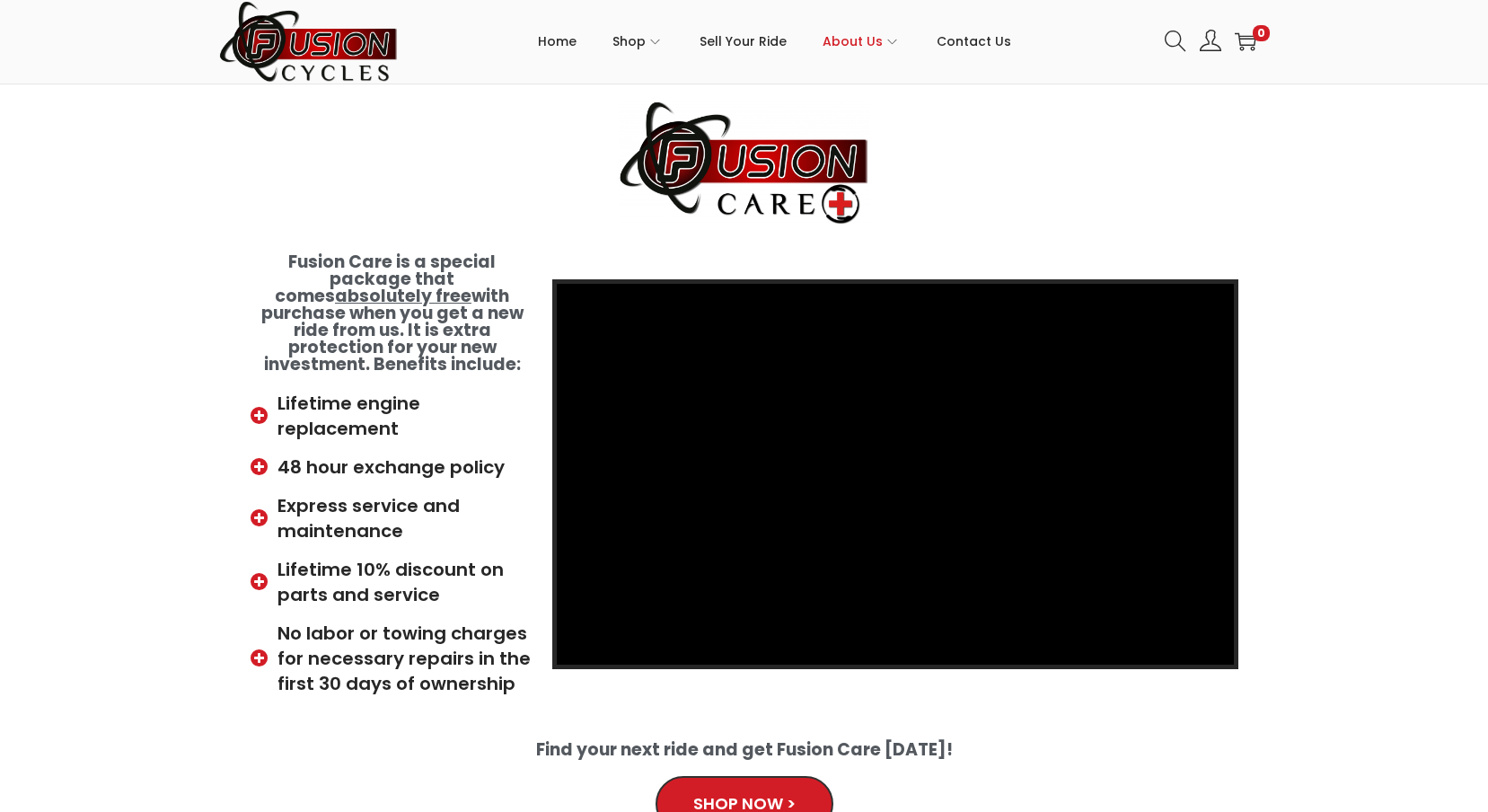
scroll to position [180, 0]
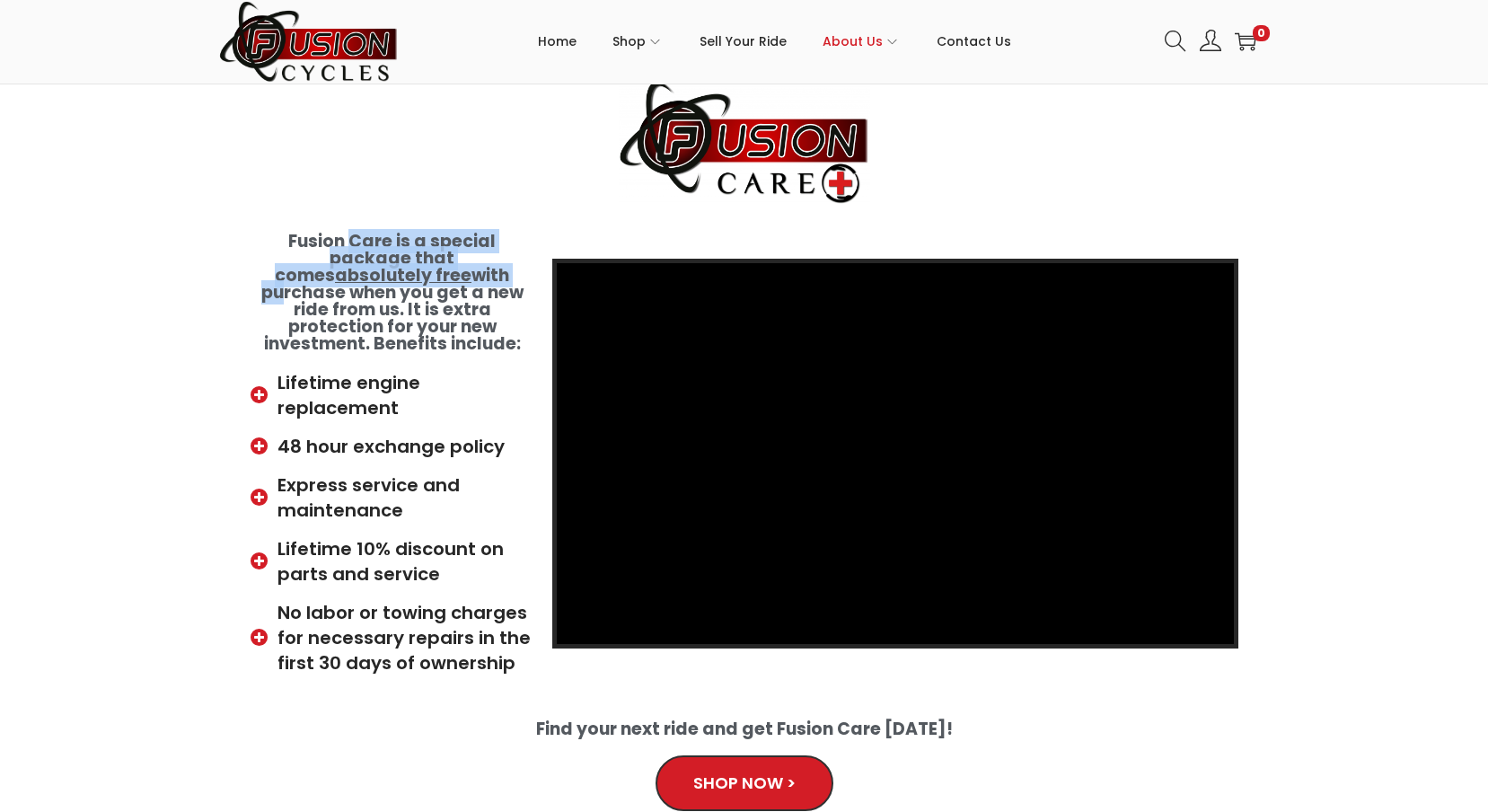
drag, startPoint x: 404, startPoint y: 246, endPoint x: 354, endPoint y: 265, distance: 53.5
click at [354, 265] on h5 "Fusion Care is a special package that comes absolutely free with purchase when …" at bounding box center [392, 293] width 283 height 120
click at [357, 265] on h5 "Fusion Care is a special package that comes absolutely free with purchase when …" at bounding box center [392, 293] width 283 height 120
click at [262, 488] on icon at bounding box center [261, 497] width 22 height 18
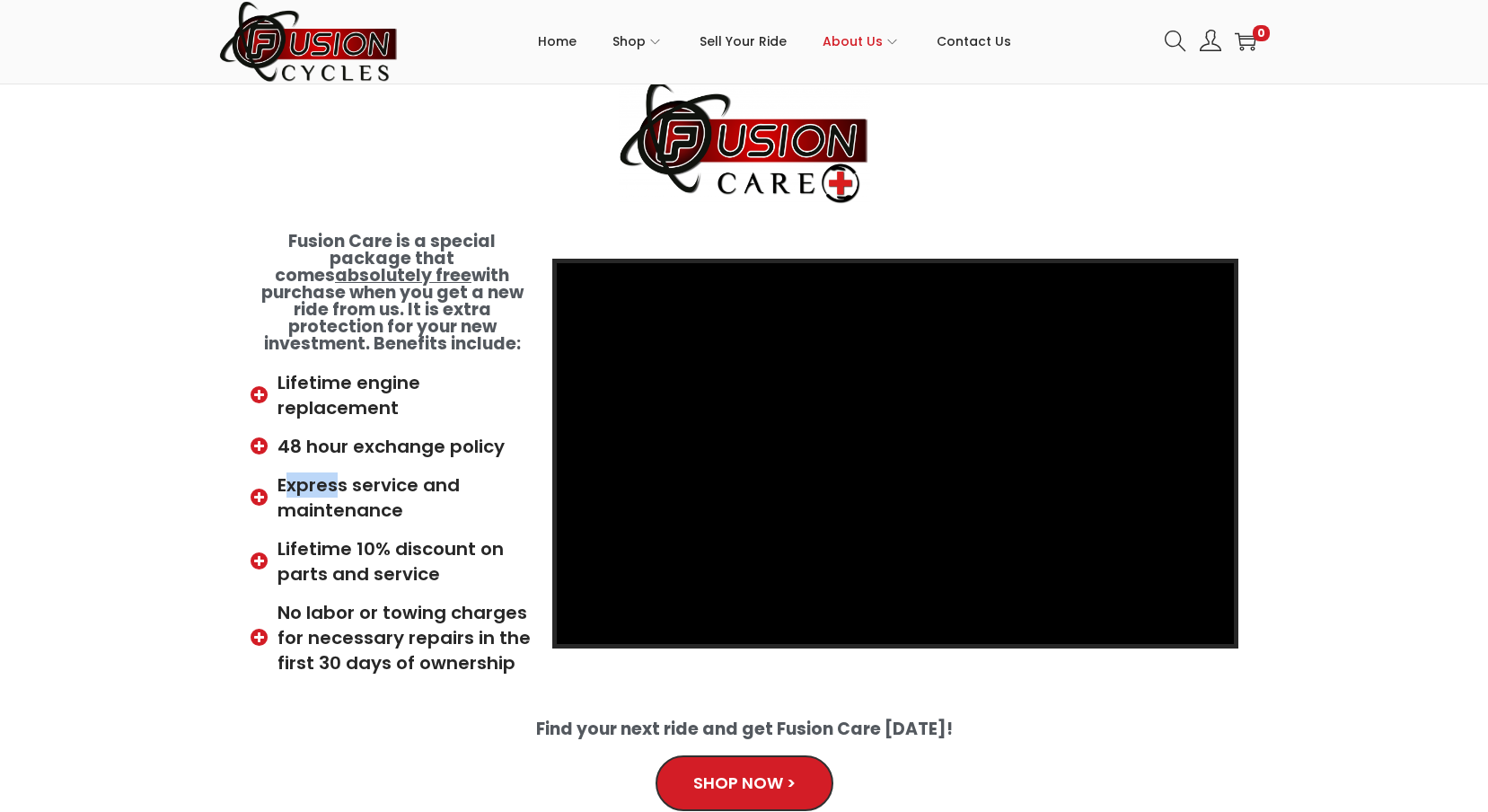
drag, startPoint x: 287, startPoint y: 470, endPoint x: 336, endPoint y: 469, distance: 49.0
click at [336, 473] on span "Express service and maintenance" at bounding box center [403, 498] width 261 height 50
drag, startPoint x: 463, startPoint y: 558, endPoint x: 271, endPoint y: 522, distance: 195.3
click at [271, 536] on li "Lifetime 10% discount on parts and service" at bounding box center [392, 564] width 283 height 57
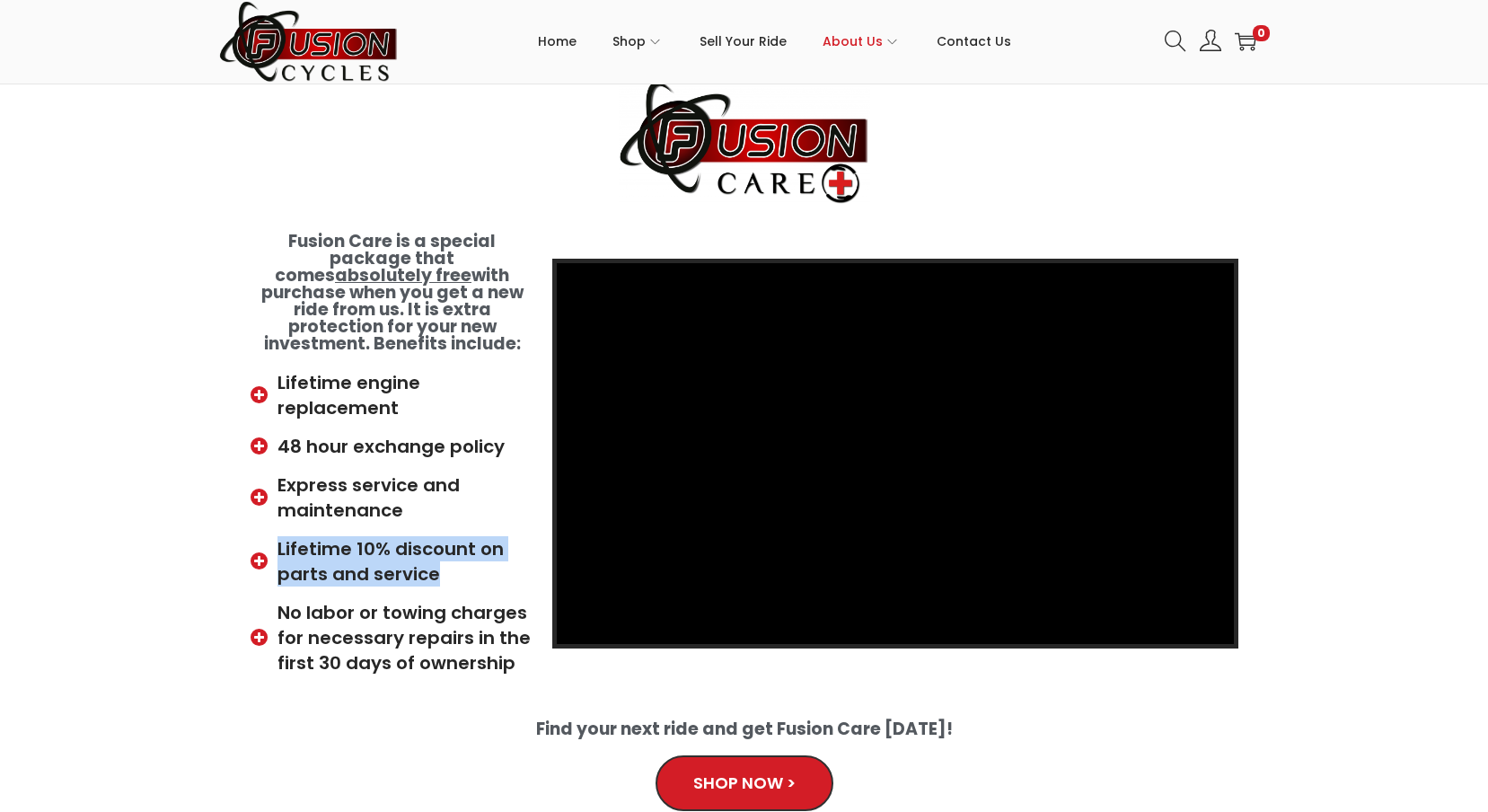
click at [271, 536] on li "Lifetime 10% discount on parts and service" at bounding box center [392, 564] width 283 height 57
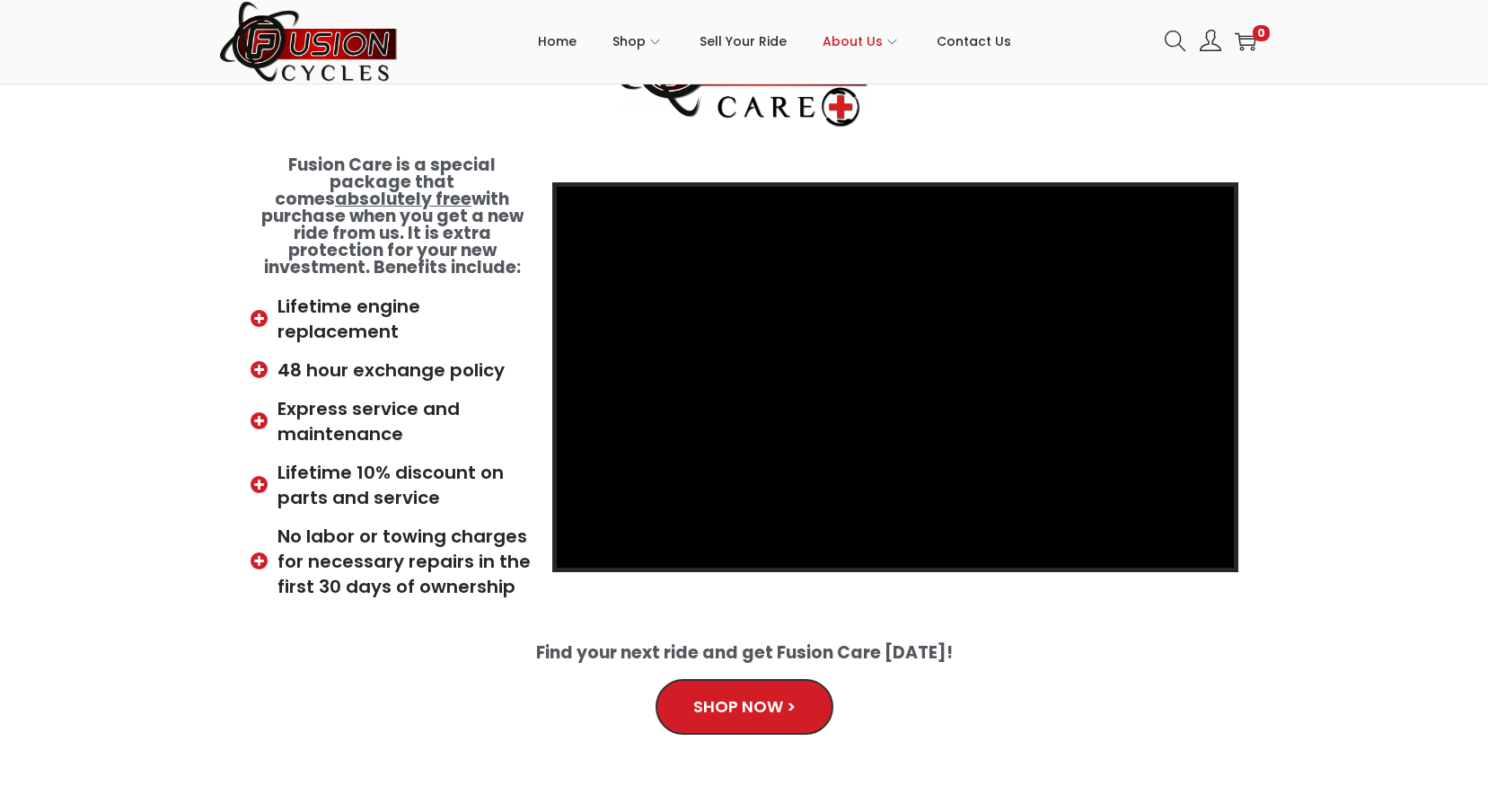
scroll to position [270, 0]
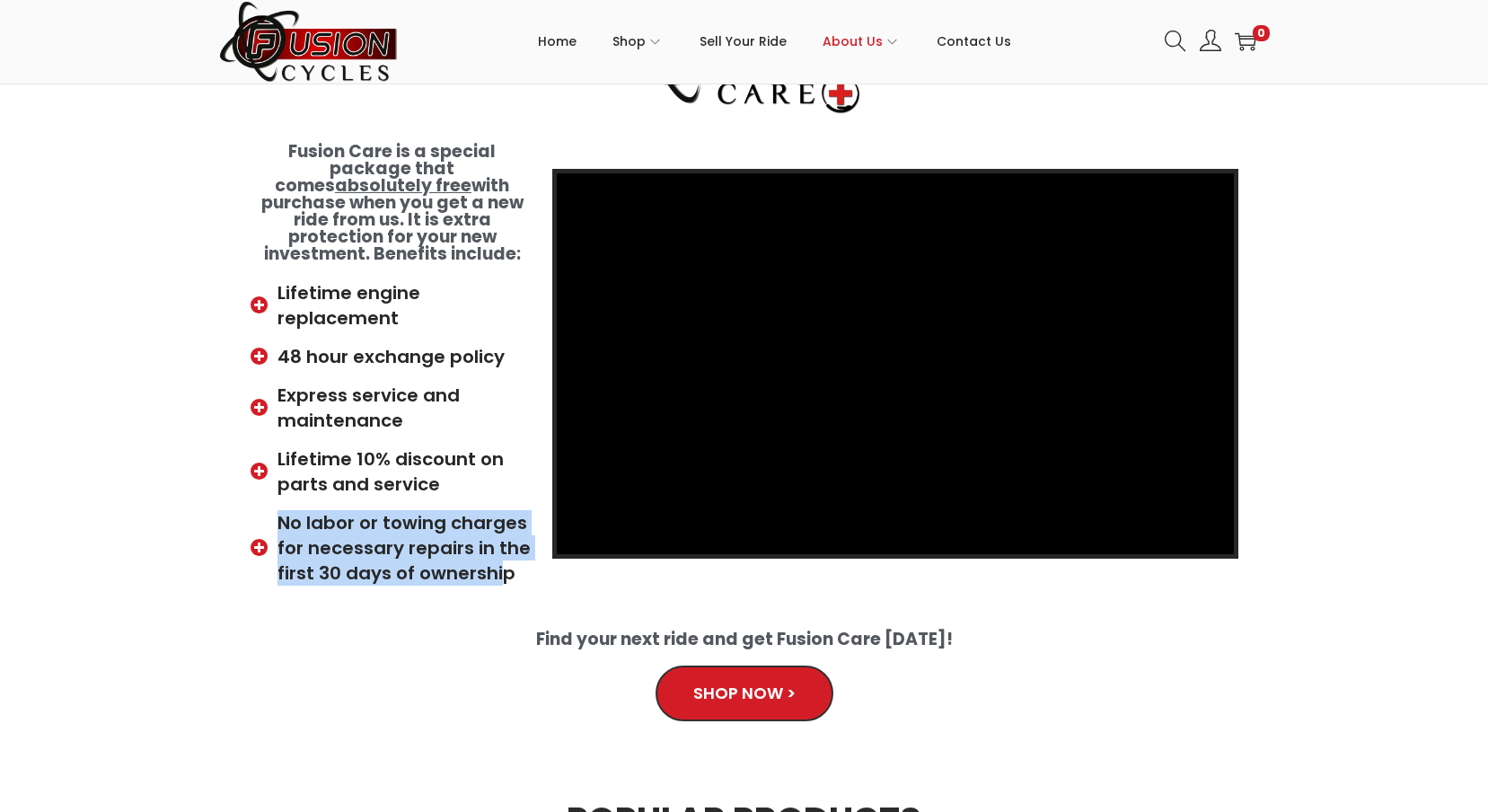
drag, startPoint x: 277, startPoint y: 511, endPoint x: 502, endPoint y: 555, distance: 229.3
click at [502, 555] on span "No labor or towing charges for necessary repairs in the first 30 days of owners…" at bounding box center [403, 548] width 261 height 75
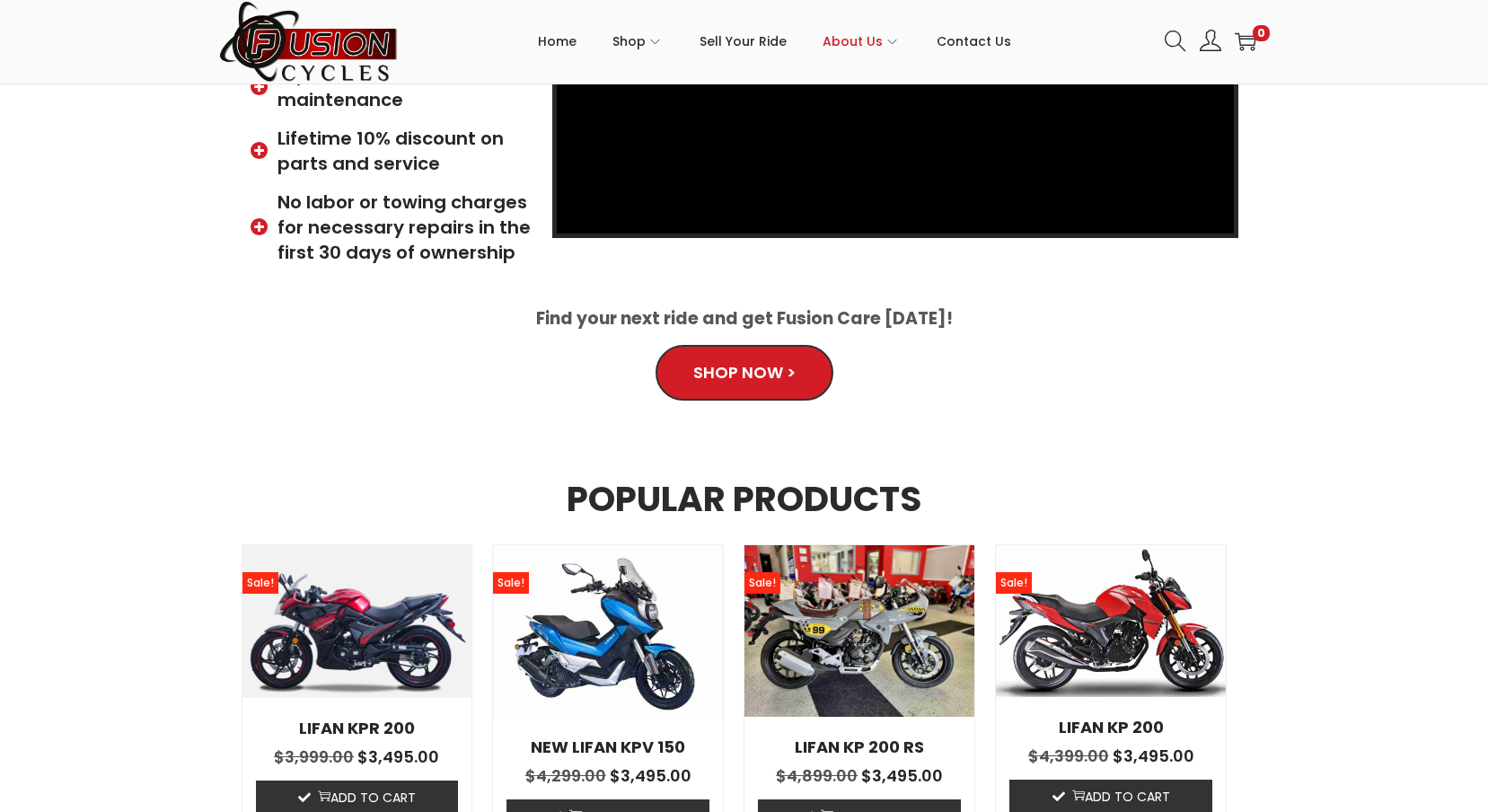
scroll to position [898, 0]
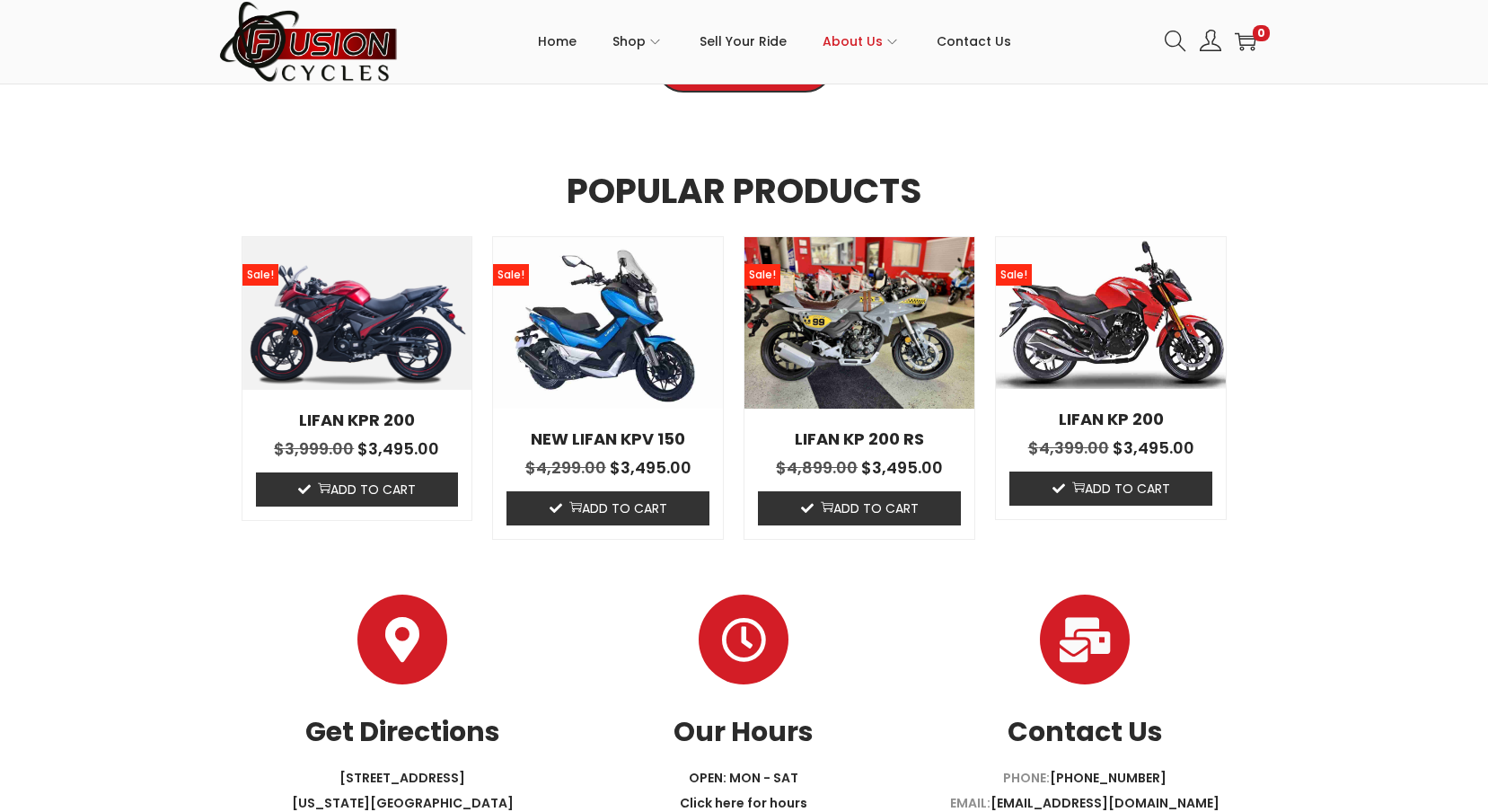
drag, startPoint x: 183, startPoint y: 417, endPoint x: 170, endPoint y: 421, distance: 13.6
drag, startPoint x: 170, startPoint y: 421, endPoint x: 132, endPoint y: 447, distance: 46.0
click at [132, 447] on section "Popular Products LIFAN KPR 200 Sale! $ 3,999.00 Original price was: $3,999.00. …" at bounding box center [744, 362] width 1488 height 395
click at [138, 452] on section "Popular Products LIFAN KPR 200 Sale! $ 3,999.00 Original price was: $3,999.00. …" at bounding box center [744, 362] width 1488 height 395
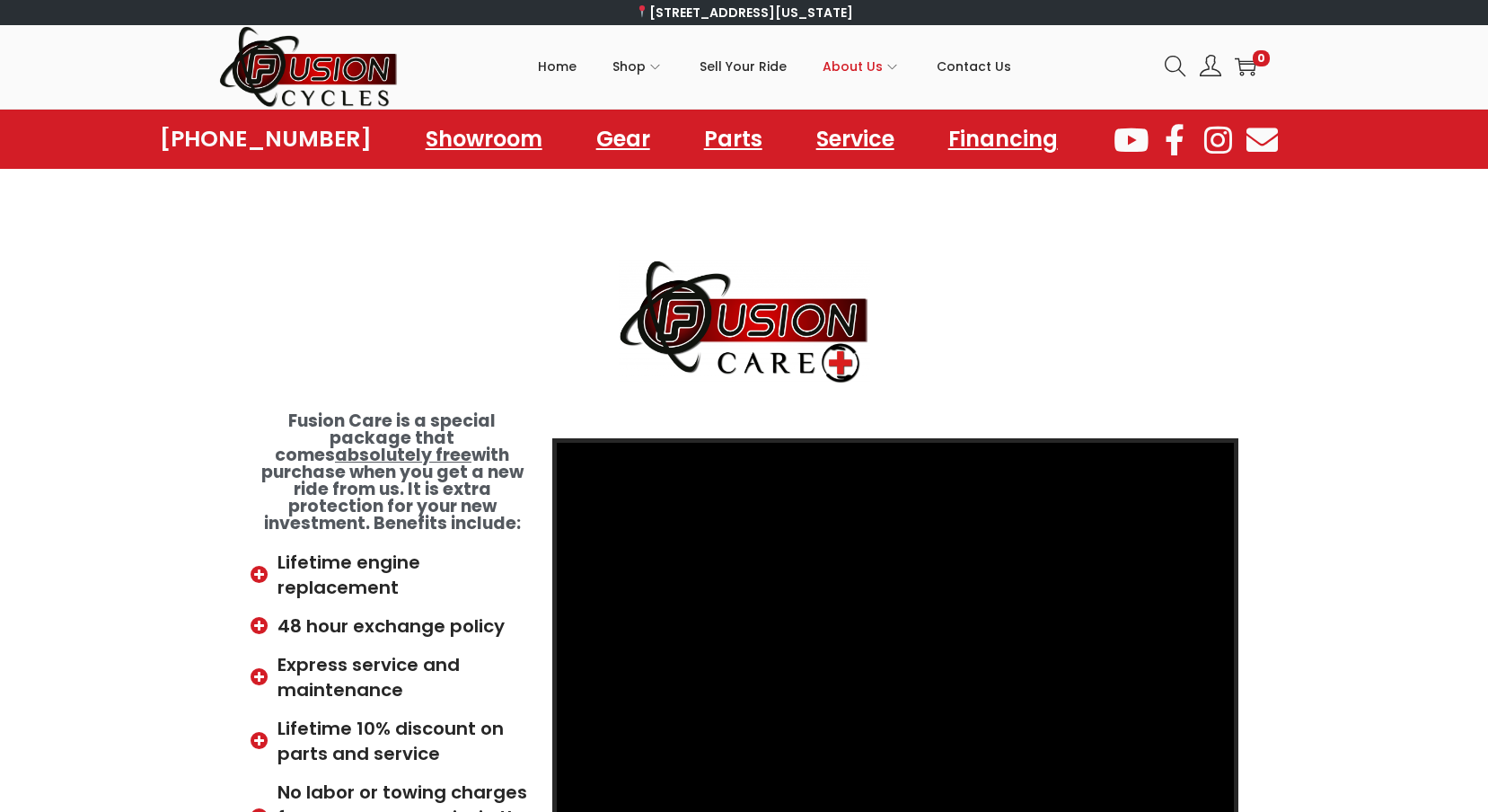
scroll to position [180, 0]
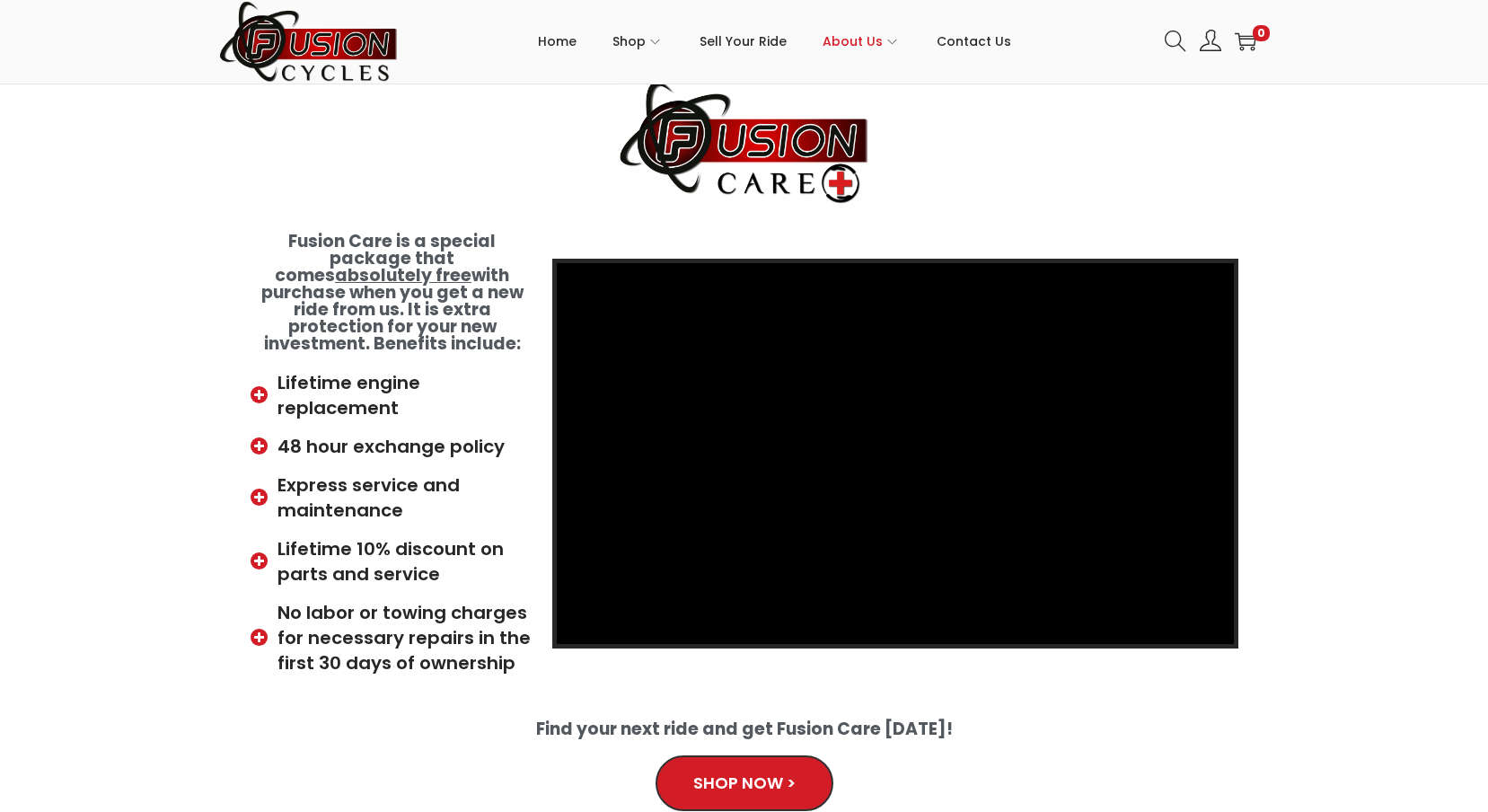
drag, startPoint x: 1356, startPoint y: 618, endPoint x: 1275, endPoint y: 717, distance: 127.9
click at [1275, 717] on section "Fusion Care is a special package that comes absolutely free with purchase when …" at bounding box center [744, 458] width 1488 height 849
drag, startPoint x: 1156, startPoint y: 697, endPoint x: 1077, endPoint y: 709, distance: 79.9
click at [1077, 720] on h4 "Find your next ride and get Fusion Care [DATE]!" at bounding box center [744, 729] width 916 height 17
drag, startPoint x: 1110, startPoint y: 690, endPoint x: 1103, endPoint y: 697, distance: 9.9
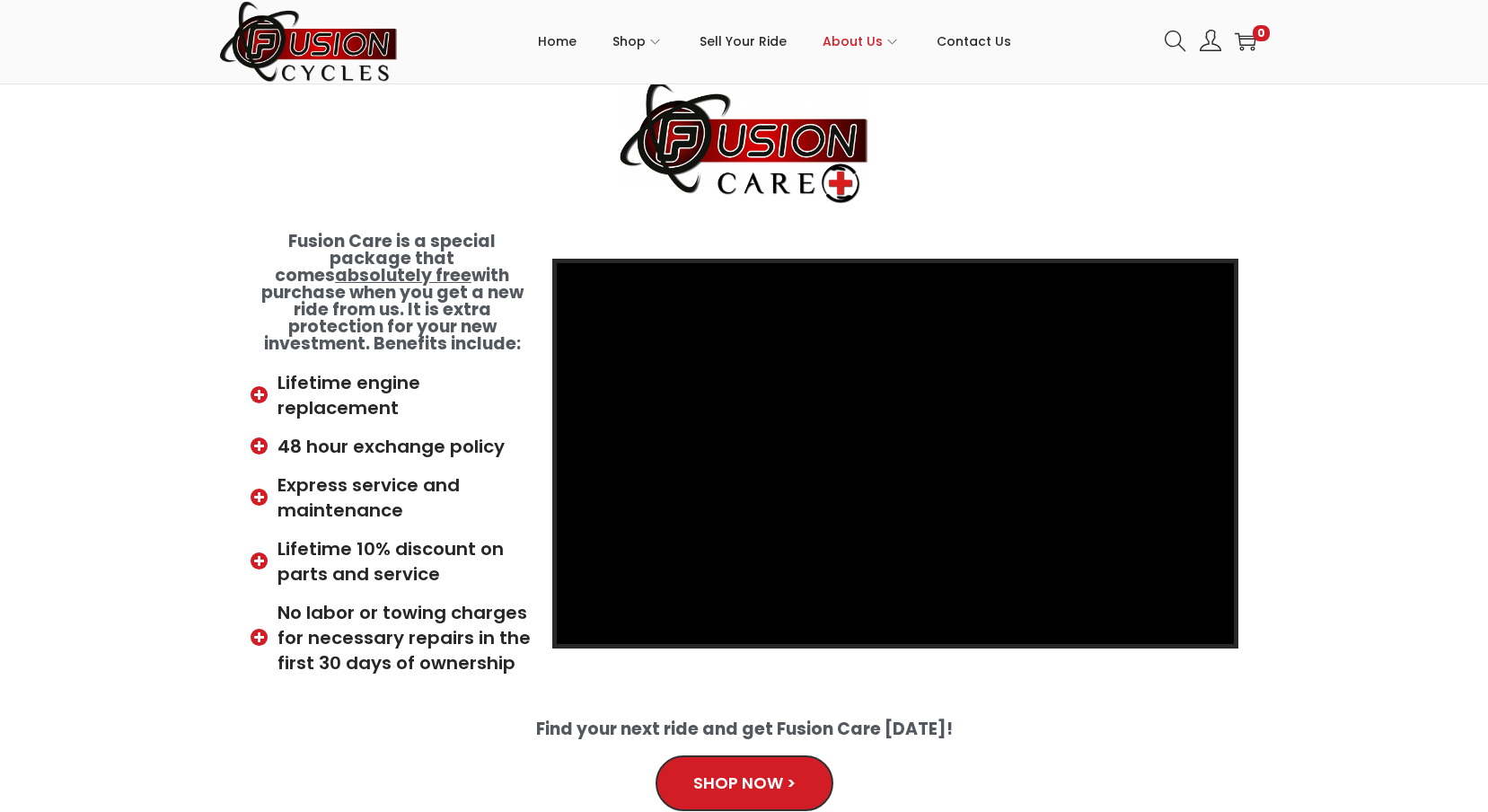
drag, startPoint x: 1103, startPoint y: 697, endPoint x: 1069, endPoint y: 701, distance: 34.2
click at [1069, 701] on div "Fusion Care is a special package that comes absolutely free with purchase when …" at bounding box center [744, 458] width 1024 height 849
drag, startPoint x: 1097, startPoint y: 675, endPoint x: 1093, endPoint y: 687, distance: 12.6
drag, startPoint x: 1093, startPoint y: 687, endPoint x: 1053, endPoint y: 695, distance: 40.8
click at [1053, 695] on div "Fusion Care is a special package that comes absolutely free with purchase when …" at bounding box center [744, 458] width 1024 height 849
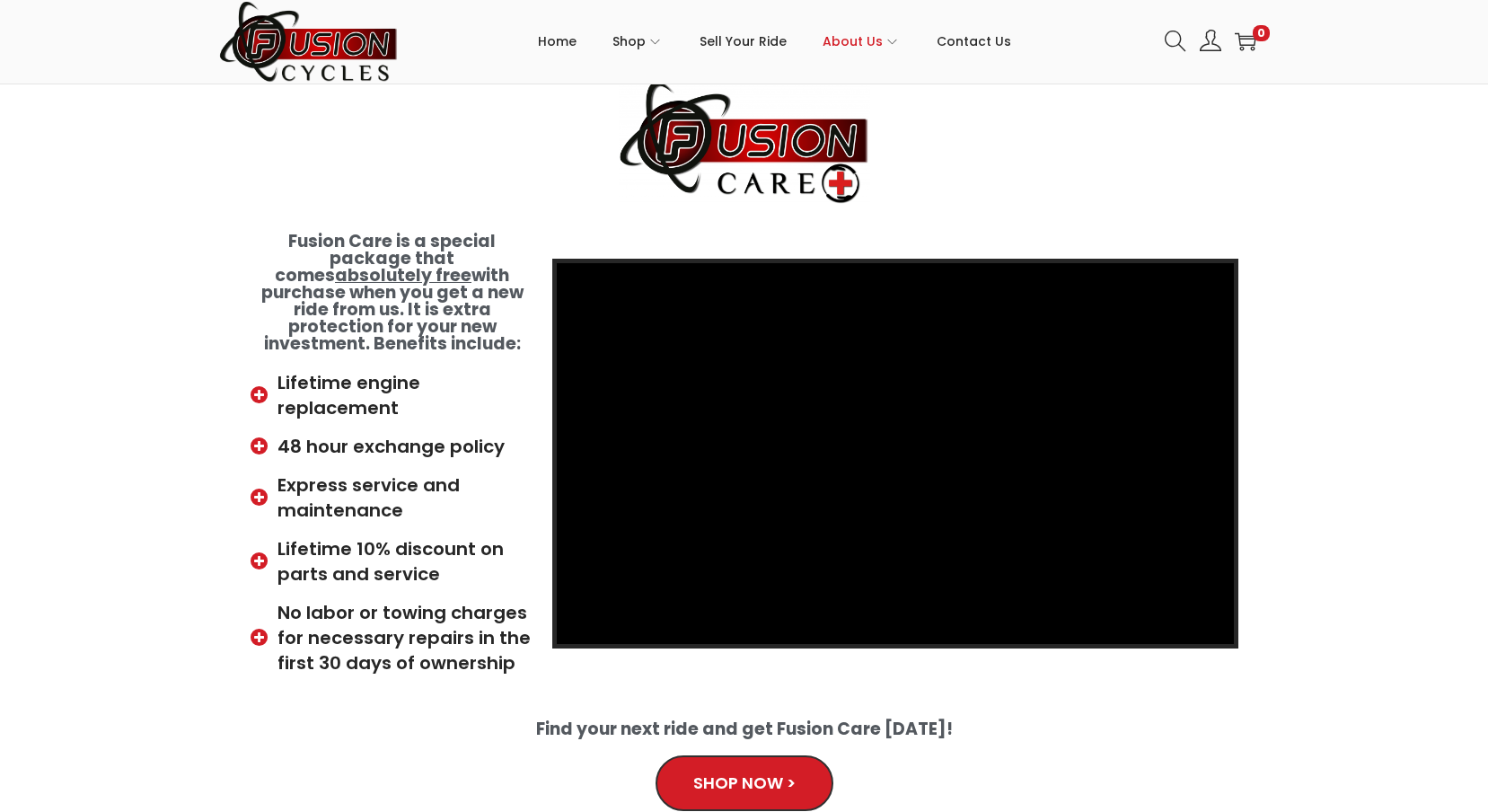
drag, startPoint x: 1092, startPoint y: 715, endPoint x: 1082, endPoint y: 709, distance: 11.7
drag, startPoint x: 1082, startPoint y: 709, endPoint x: 1040, endPoint y: 711, distance: 42.0
click at [1040, 720] on h4 "Find your next ride and get Fusion Care [DATE]!" at bounding box center [744, 729] width 916 height 17
drag, startPoint x: 1084, startPoint y: 682, endPoint x: 1028, endPoint y: 682, distance: 56.0
click at [1028, 684] on div at bounding box center [744, 693] width 1006 height 18
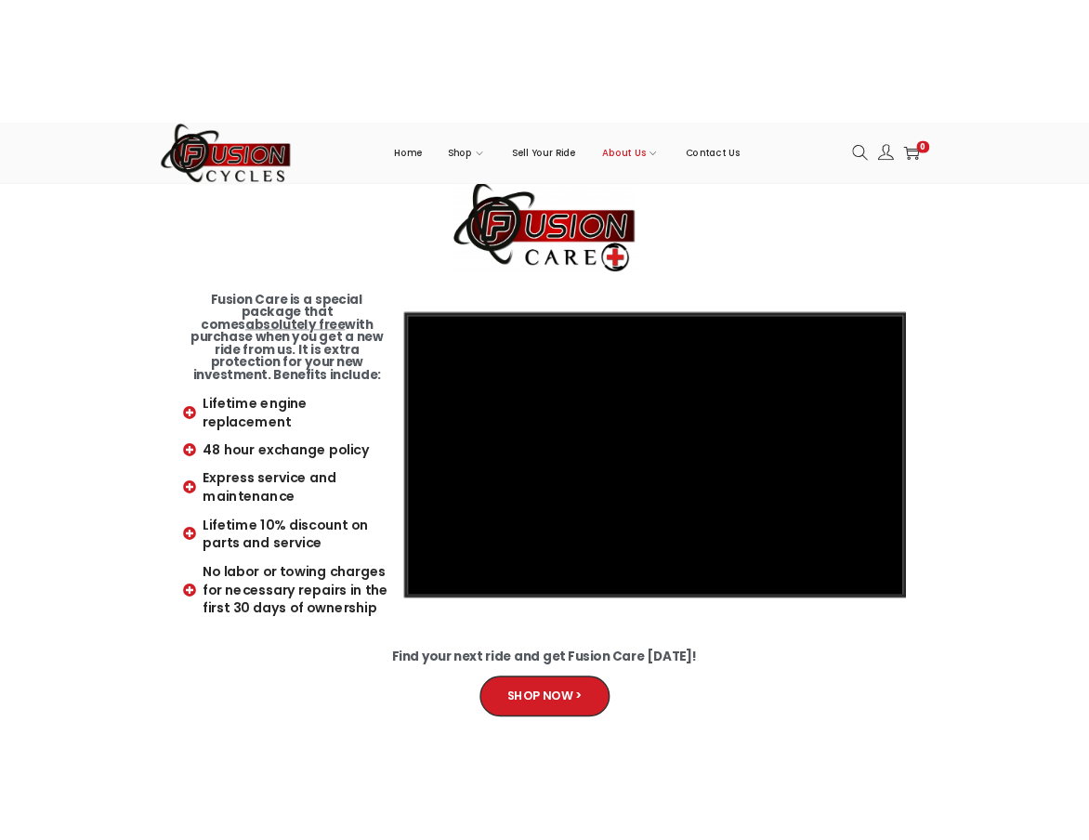
scroll to position [228, 0]
